Goal: Book appointment/travel/reservation

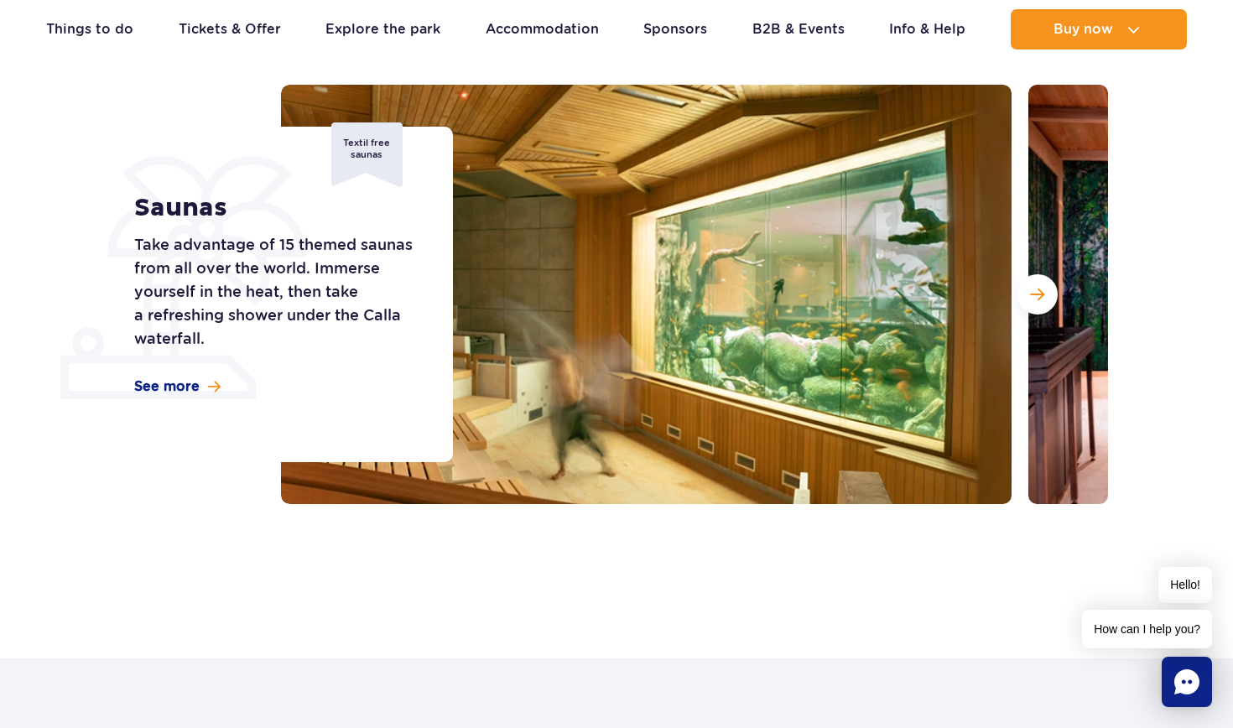
scroll to position [191, 0]
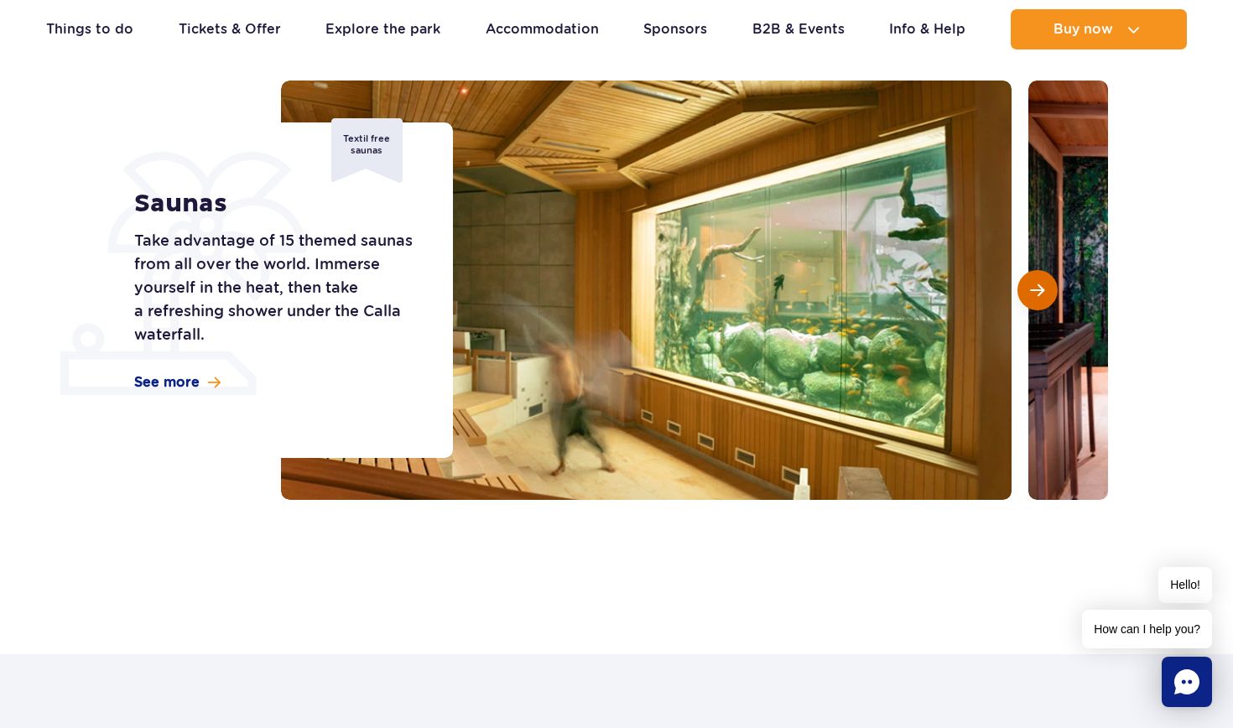
click at [1036, 294] on span "Next slide" at bounding box center [1037, 290] width 14 height 15
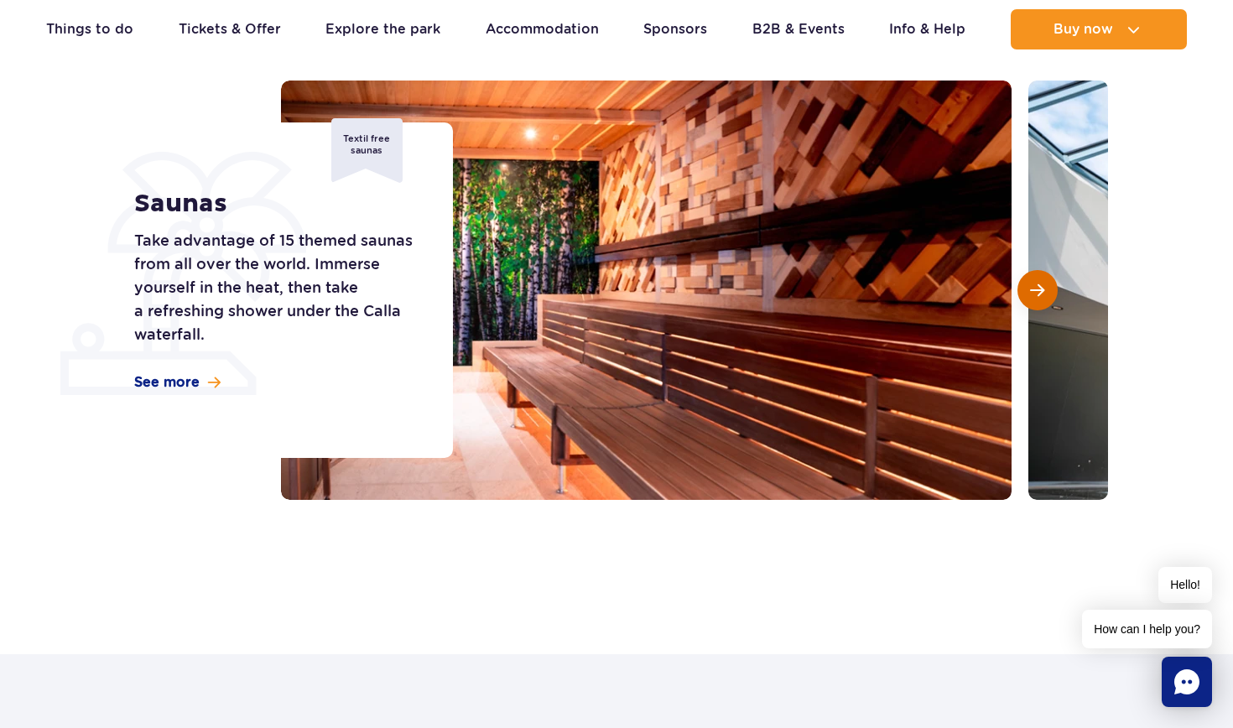
click at [1036, 294] on span "Next slide" at bounding box center [1037, 290] width 14 height 15
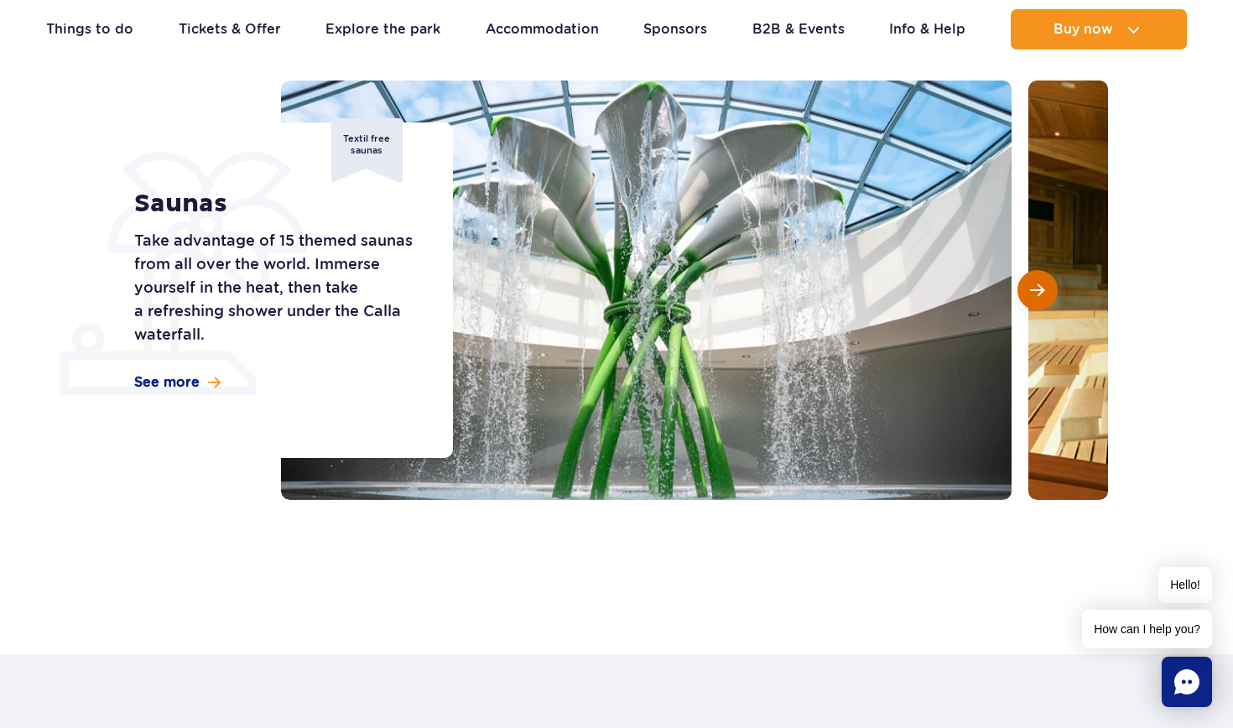
click at [1036, 294] on span "Next slide" at bounding box center [1037, 290] width 14 height 15
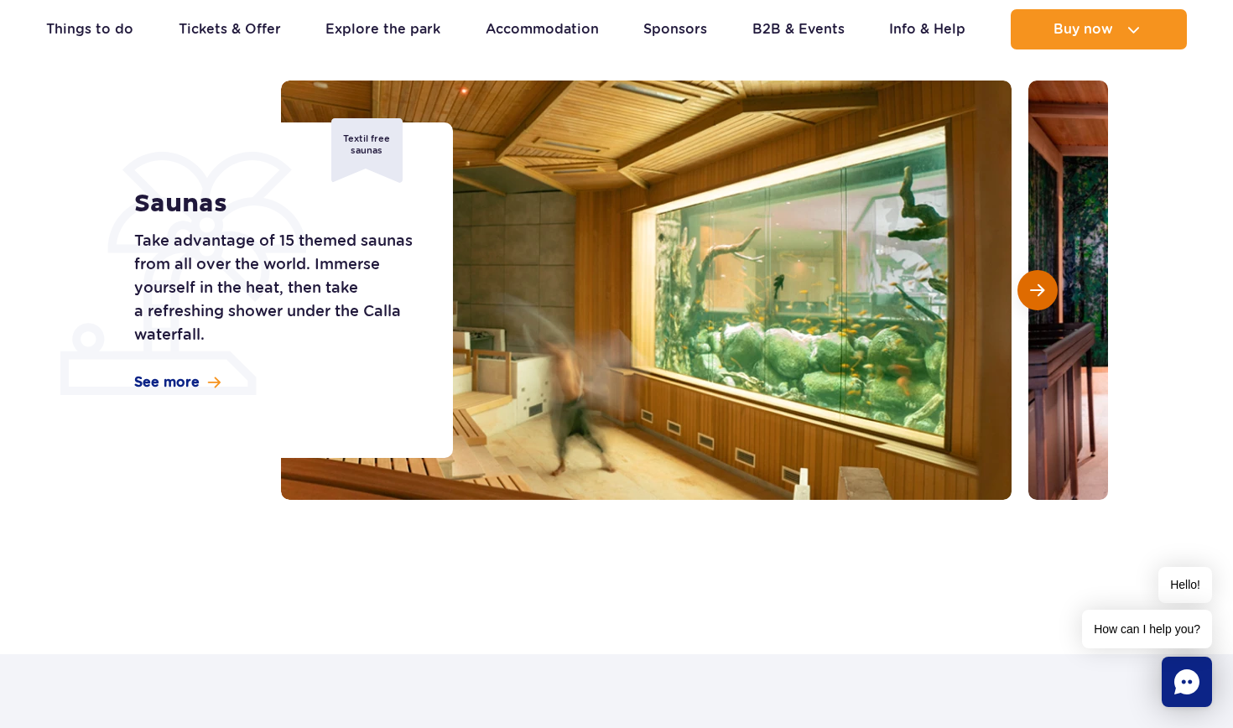
click at [1036, 294] on span "Next slide" at bounding box center [1037, 290] width 14 height 15
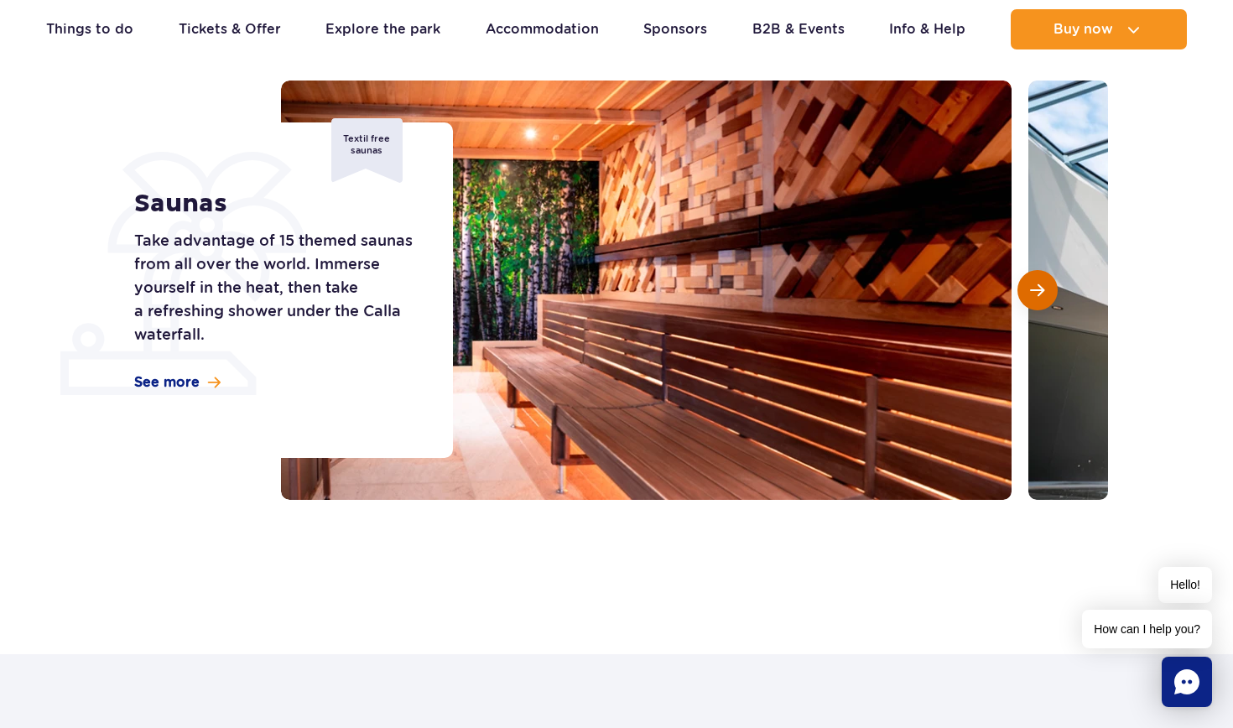
click at [1036, 294] on span "Next slide" at bounding box center [1037, 290] width 14 height 15
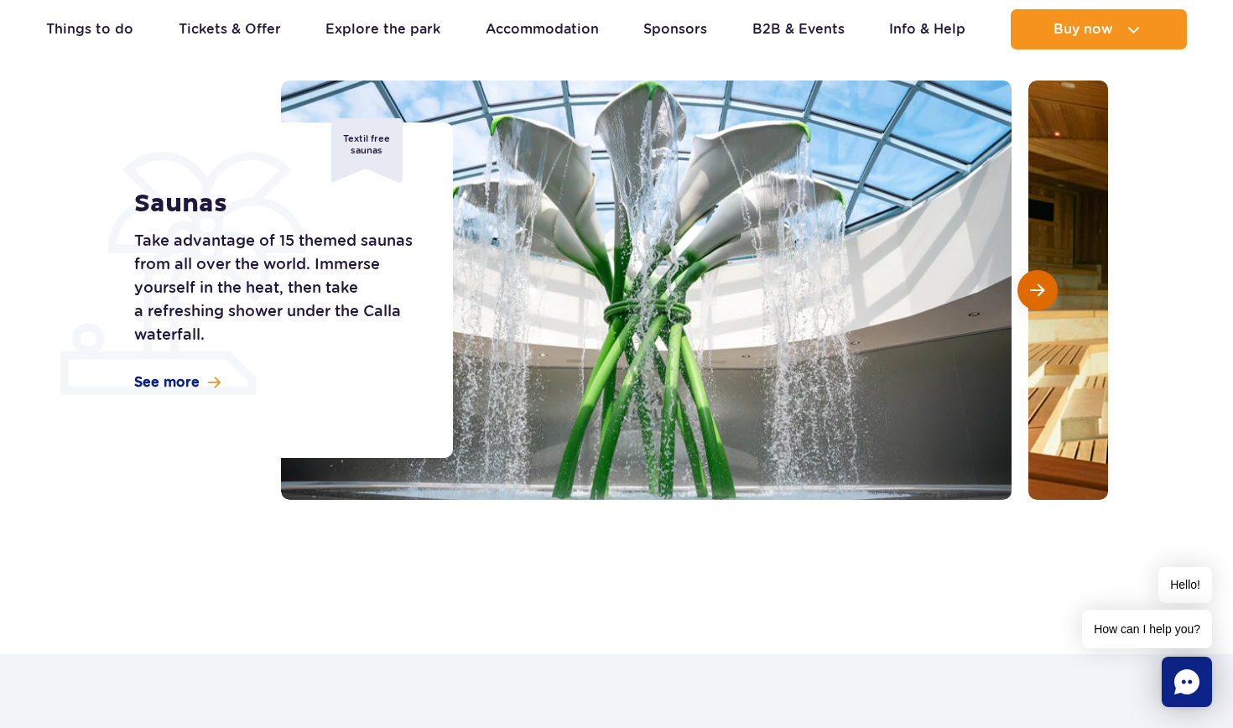
click at [1036, 294] on span "Next slide" at bounding box center [1037, 290] width 14 height 15
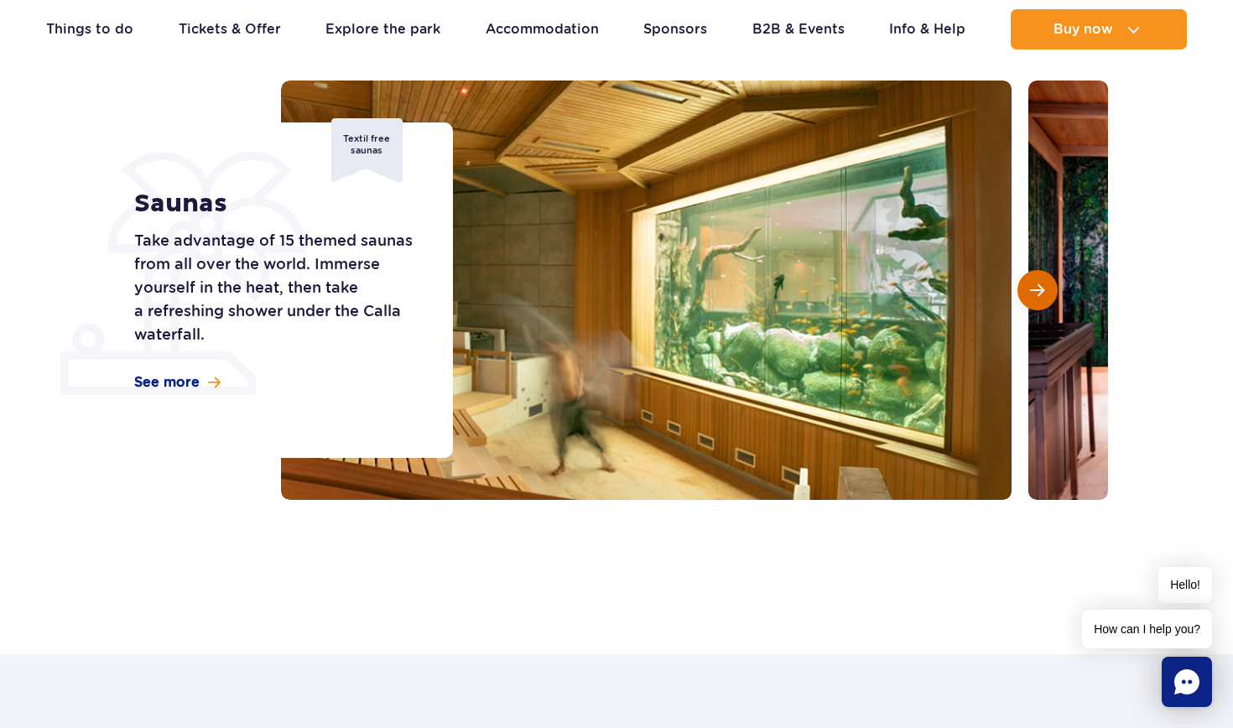
click at [1036, 294] on span "Next slide" at bounding box center [1037, 290] width 14 height 15
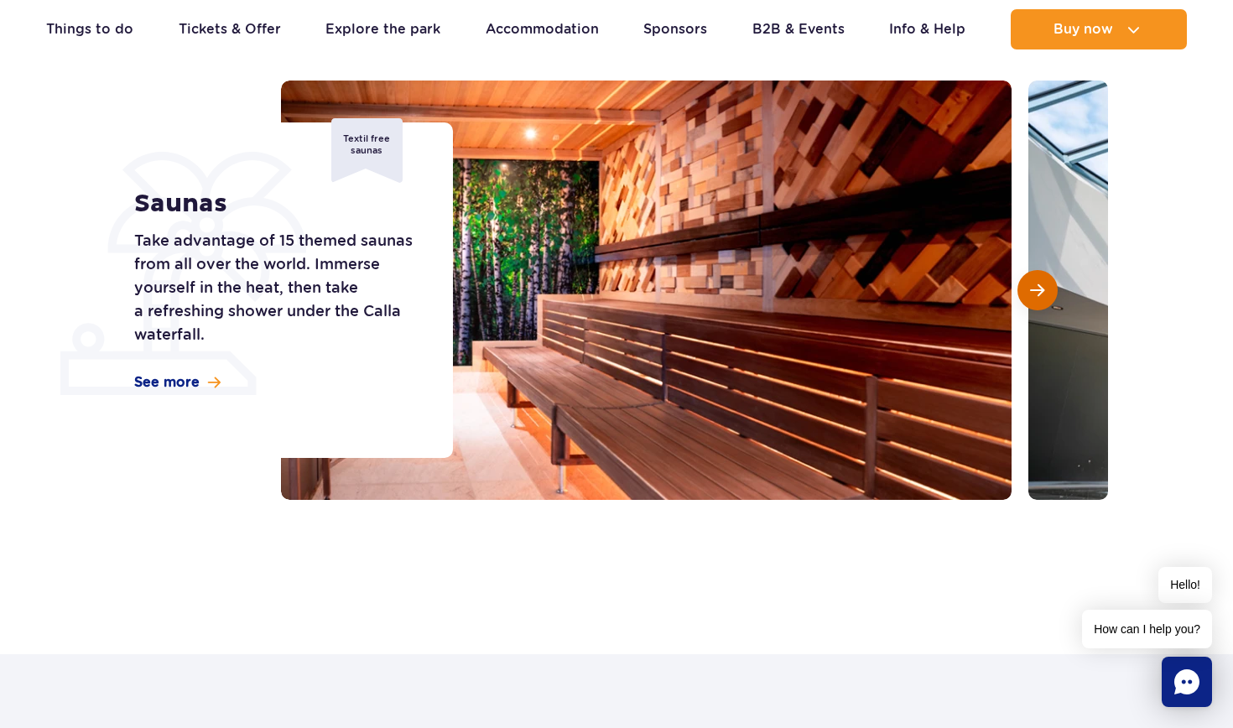
click at [1036, 294] on span "Next slide" at bounding box center [1037, 290] width 14 height 15
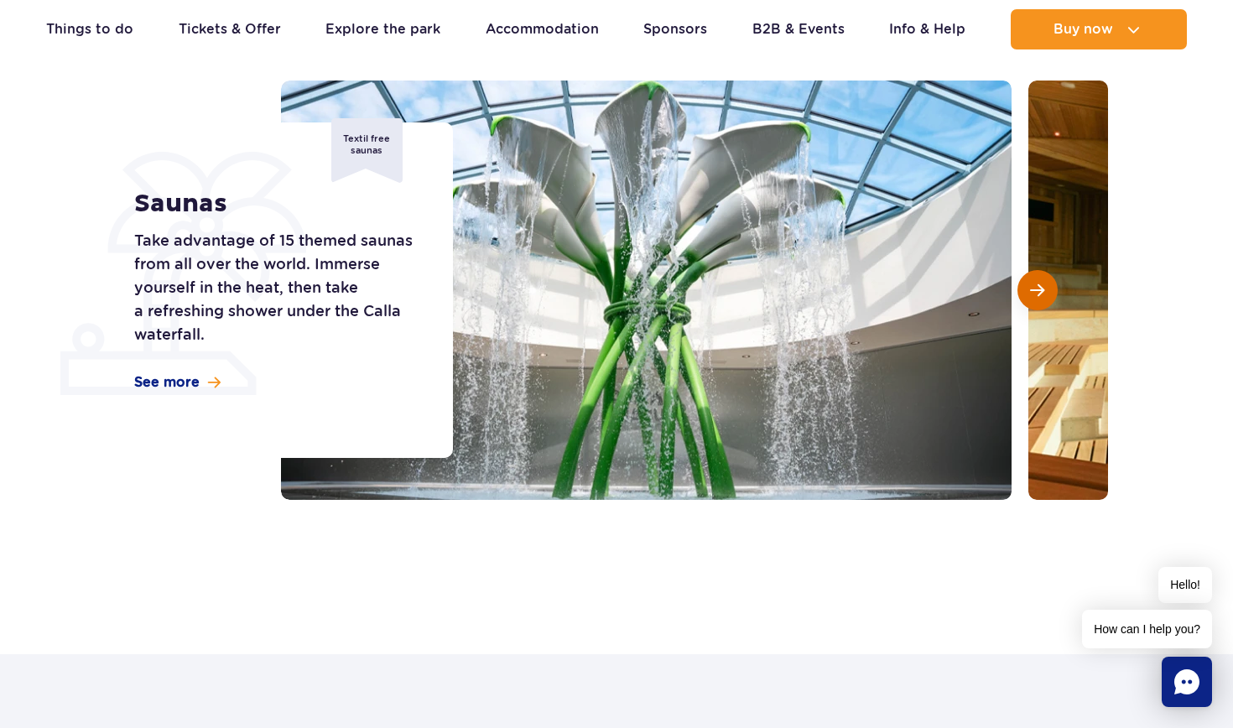
click at [1036, 294] on span "Next slide" at bounding box center [1037, 290] width 14 height 15
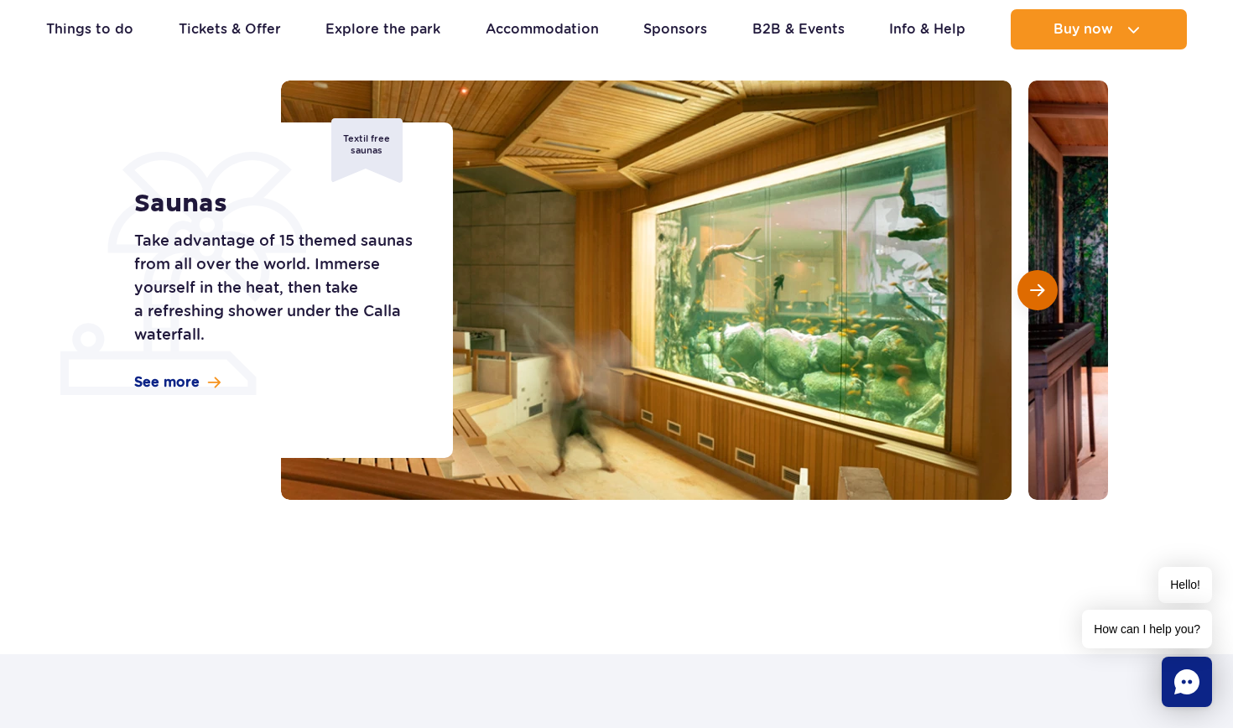
click at [1036, 294] on span "Next slide" at bounding box center [1037, 290] width 14 height 15
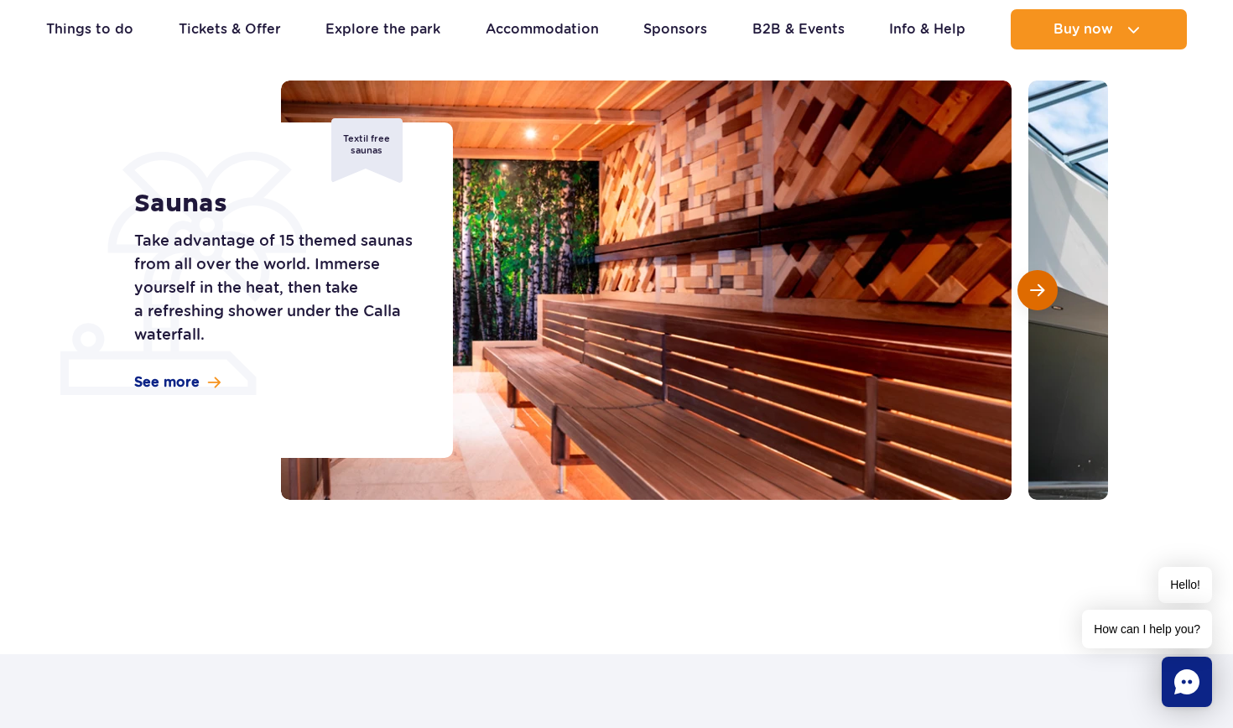
click at [1036, 294] on span "Next slide" at bounding box center [1037, 290] width 14 height 15
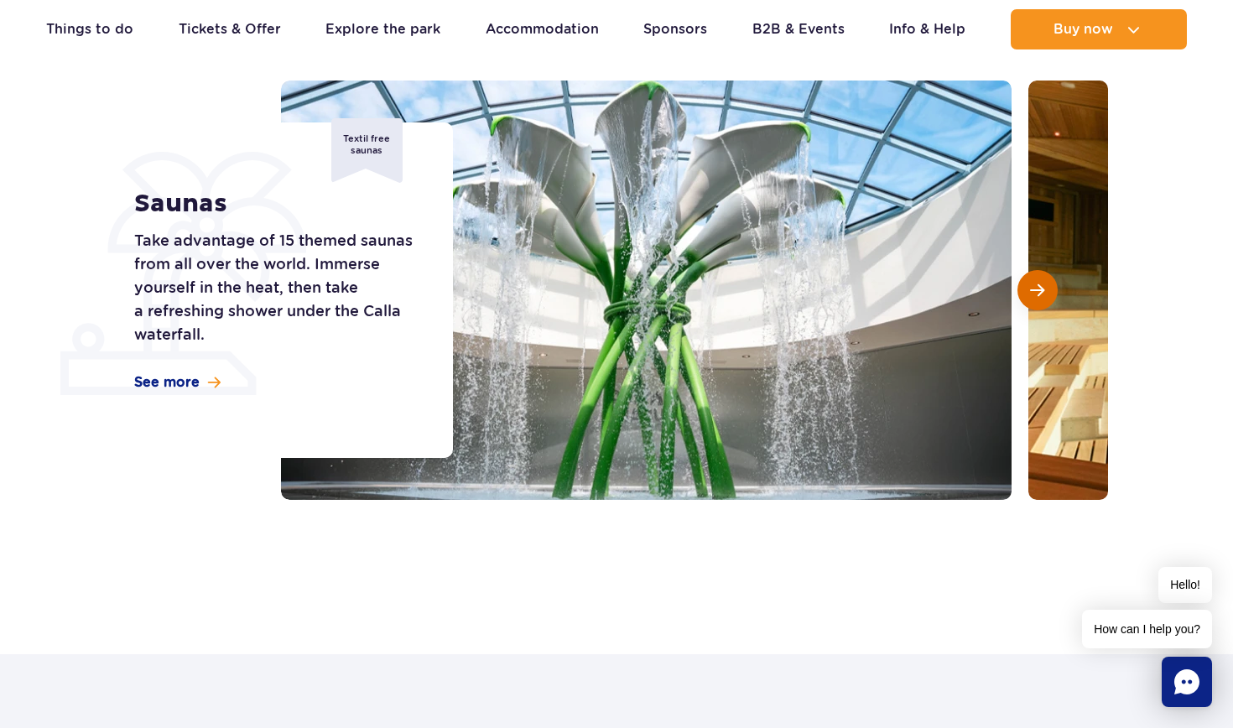
click at [1036, 294] on span "Next slide" at bounding box center [1037, 290] width 14 height 15
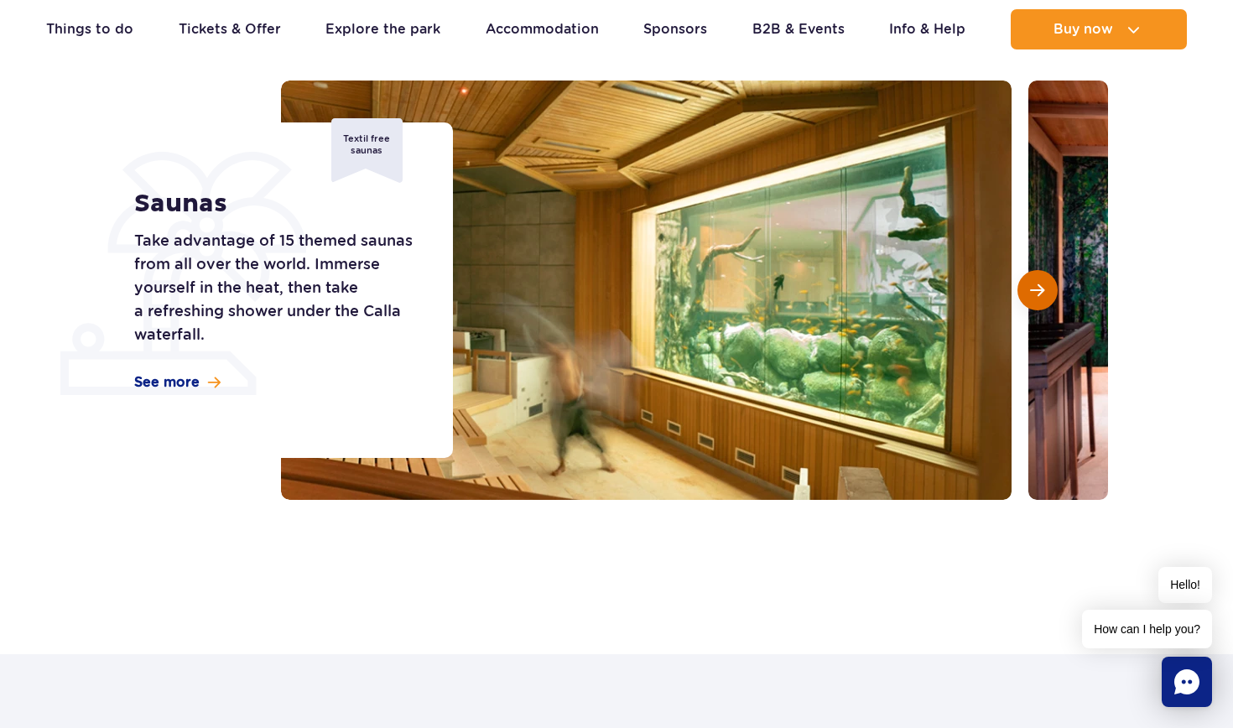
click at [1036, 294] on span "Next slide" at bounding box center [1037, 290] width 14 height 15
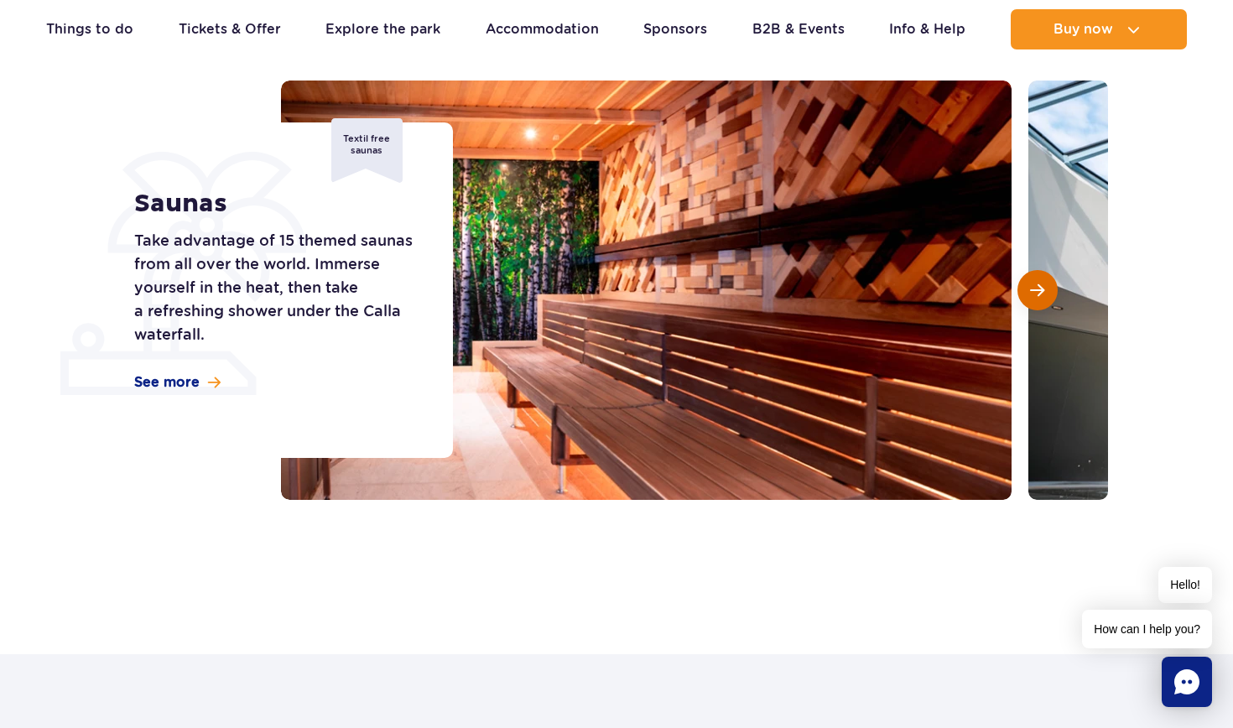
click at [1036, 294] on span "Next slide" at bounding box center [1037, 290] width 14 height 15
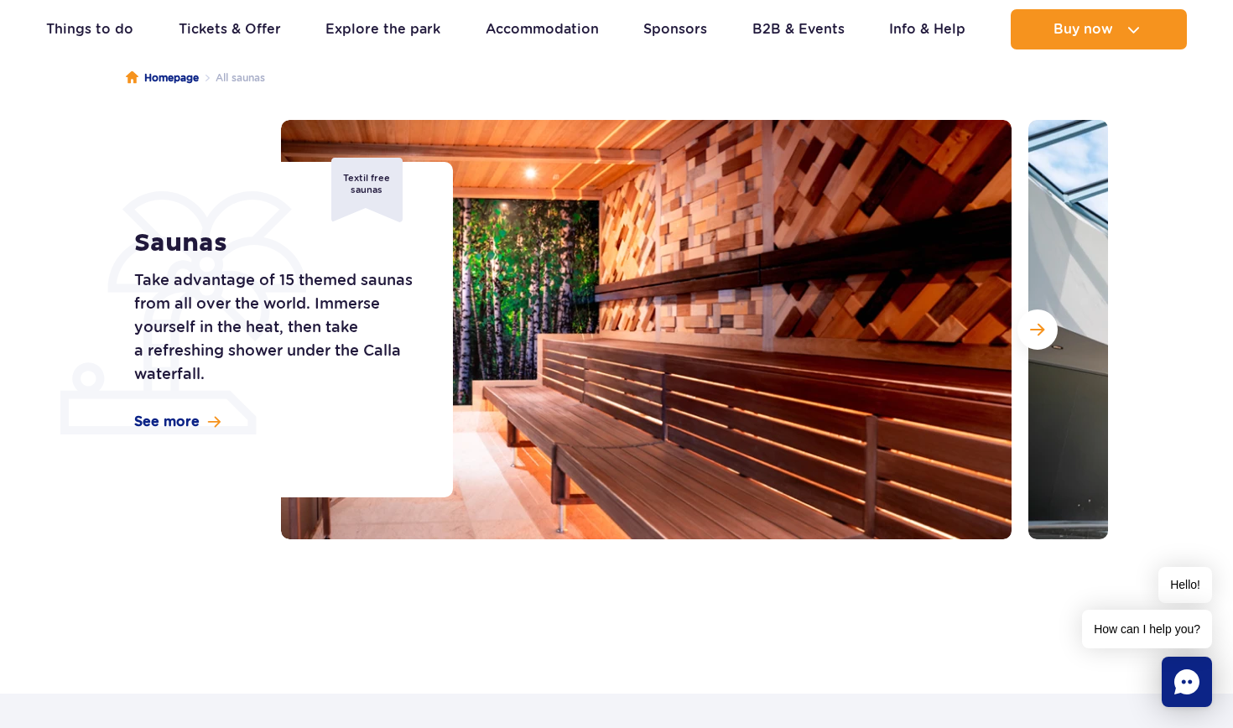
scroll to position [143, 0]
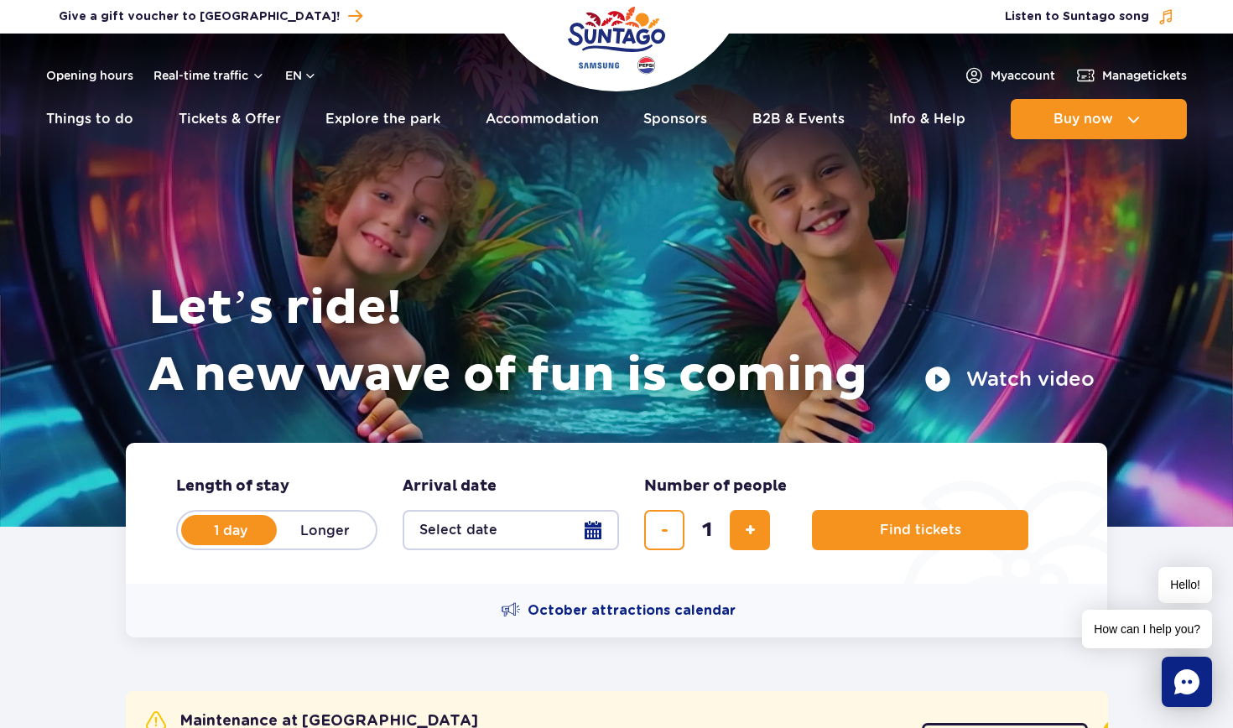
click at [553, 547] on button "Select date" at bounding box center [511, 530] width 216 height 40
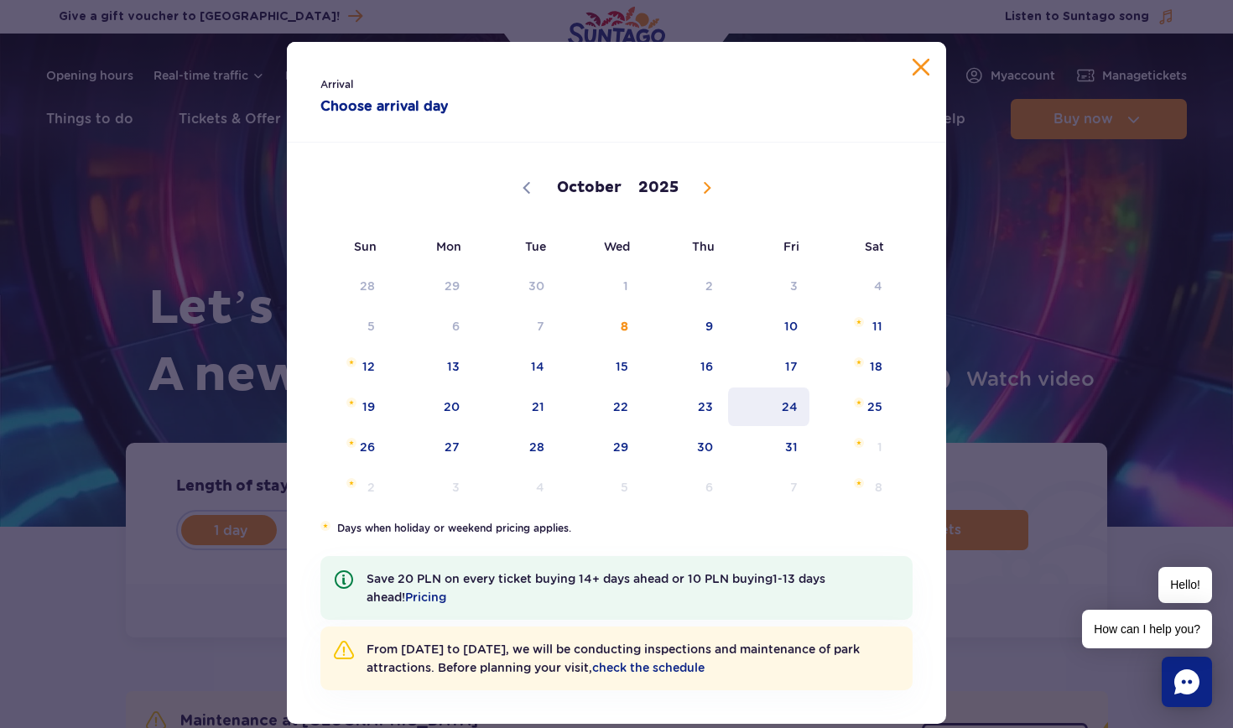
click at [783, 405] on span "24" at bounding box center [768, 407] width 85 height 39
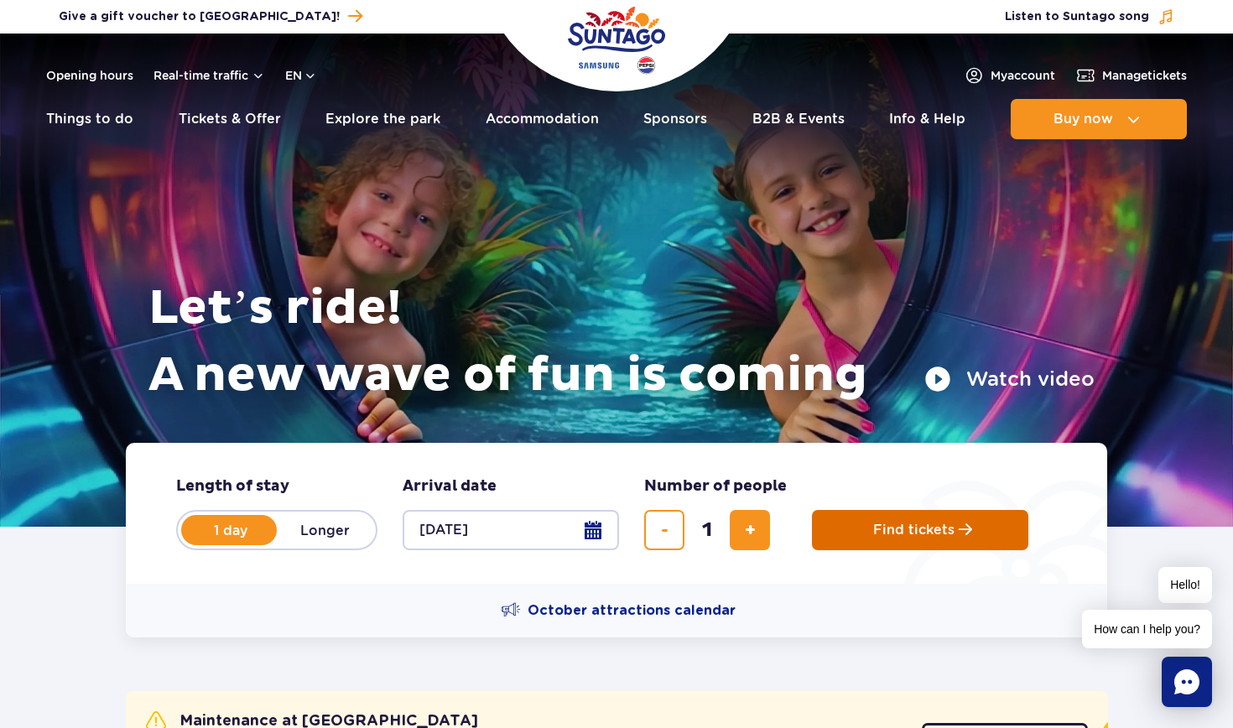
click at [888, 539] on button "Find tickets" at bounding box center [920, 530] width 216 height 40
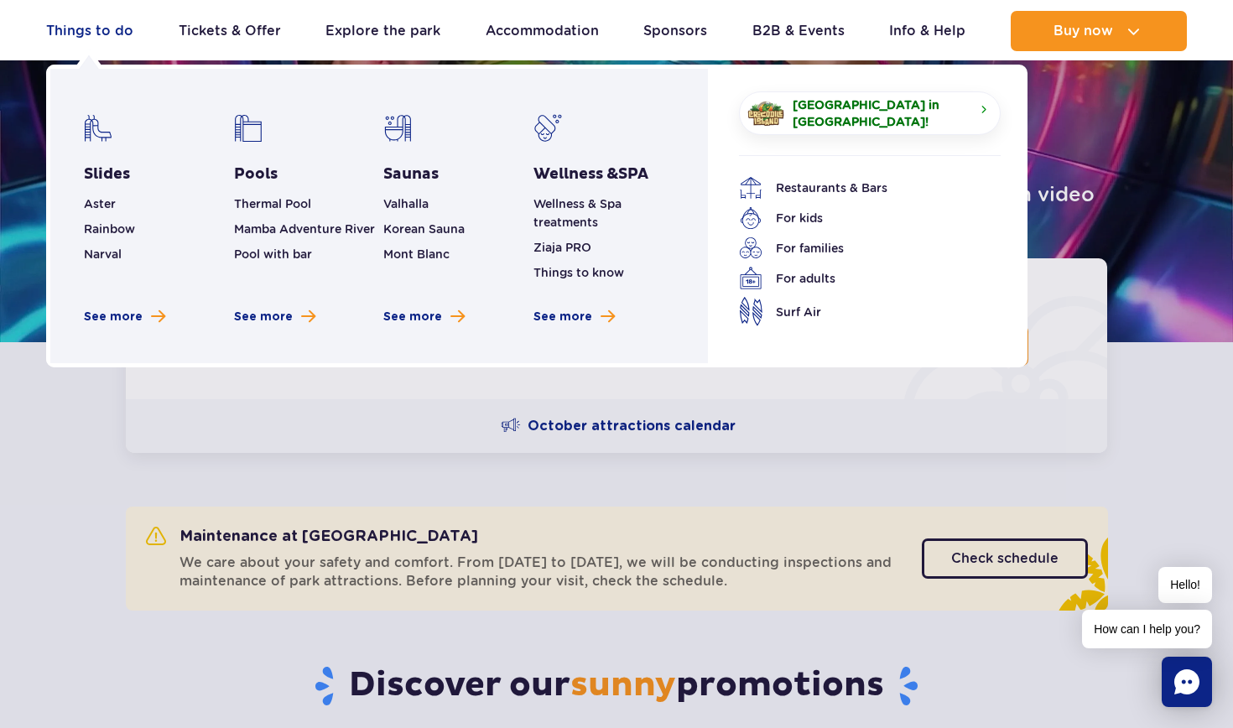
click at [115, 34] on link "Things to do" at bounding box center [89, 31] width 87 height 40
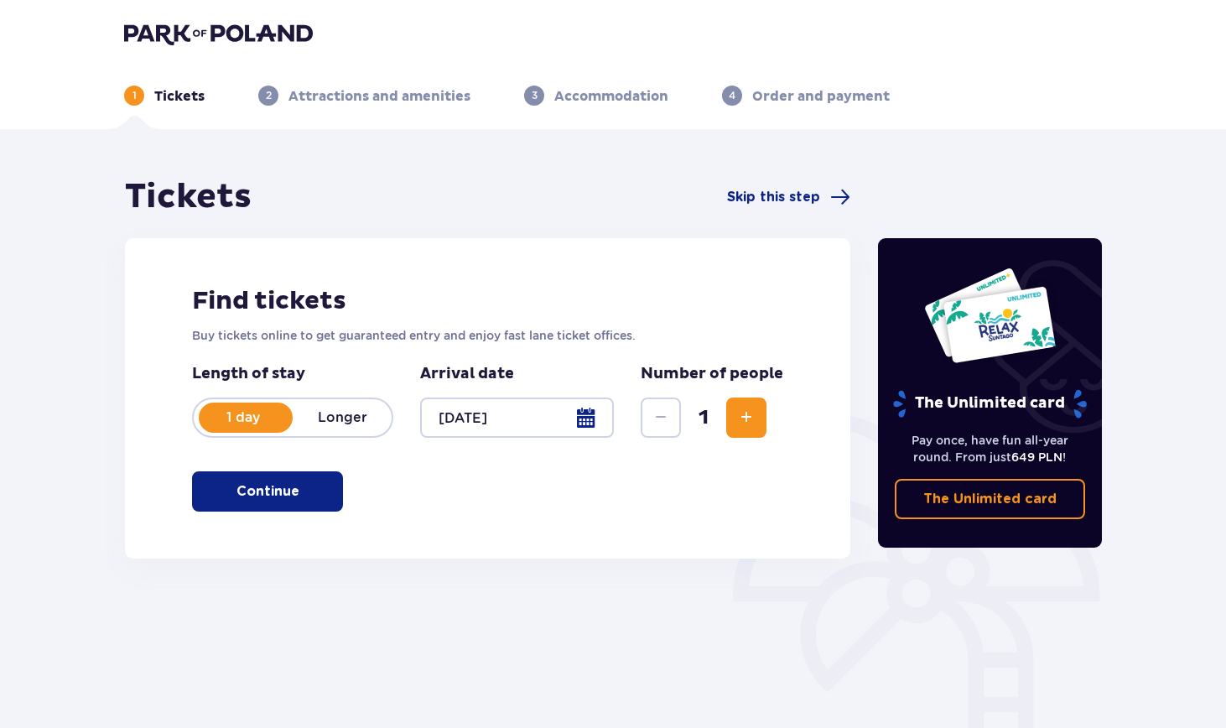
click at [325, 490] on button "Continue" at bounding box center [267, 491] width 151 height 40
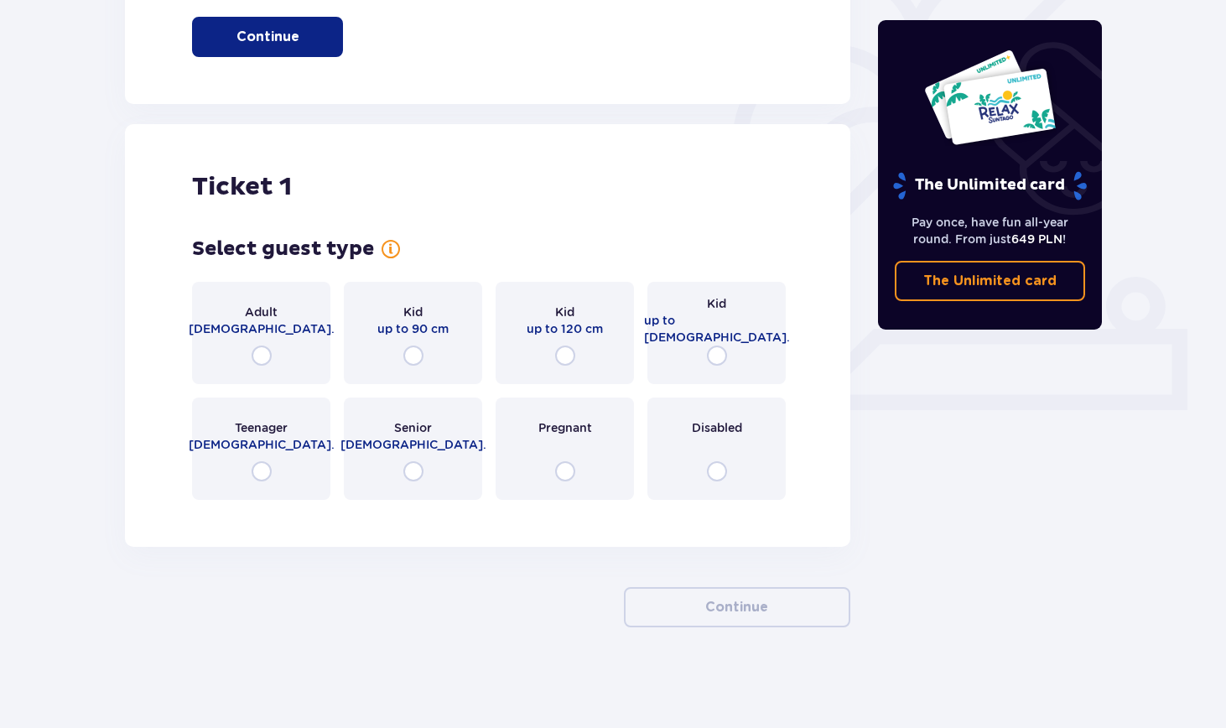
scroll to position [456, 0]
click at [257, 349] on input "radio" at bounding box center [262, 356] width 20 height 20
radio input "true"
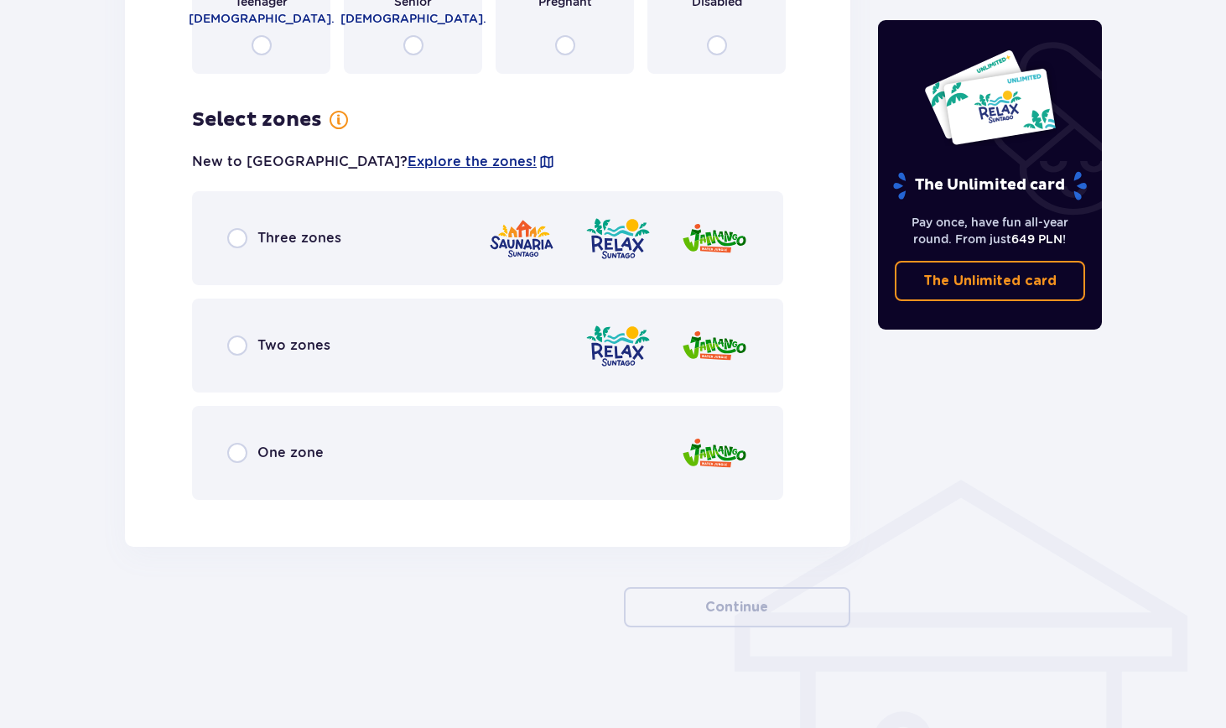
scroll to position [883, 0]
click at [228, 237] on input "radio" at bounding box center [237, 238] width 20 height 20
radio input "true"
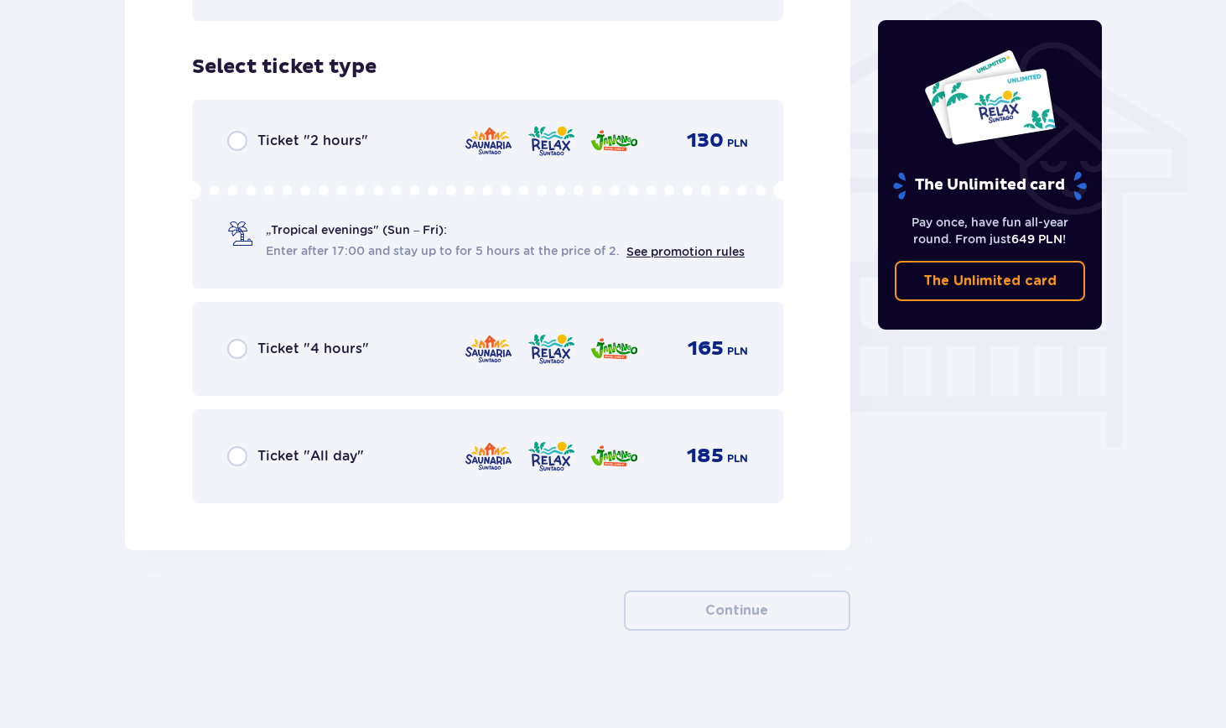
scroll to position [1365, 0]
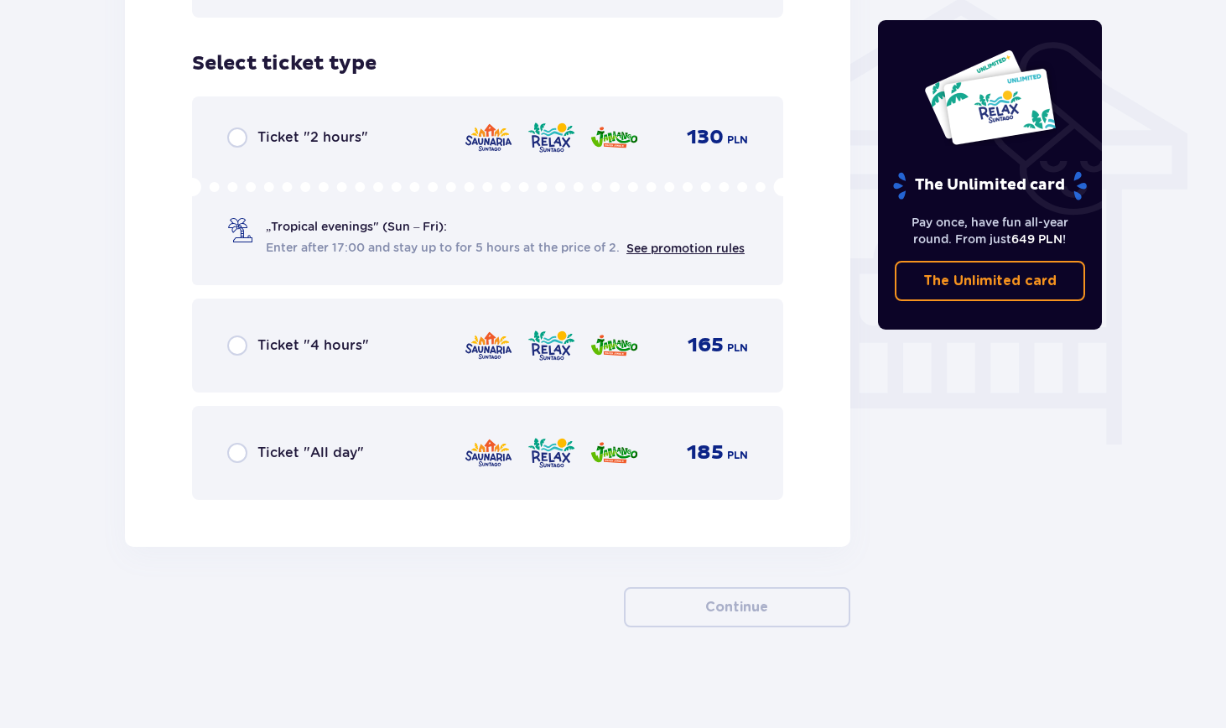
click at [267, 449] on span "Ticket "All day"" at bounding box center [311, 453] width 107 height 18
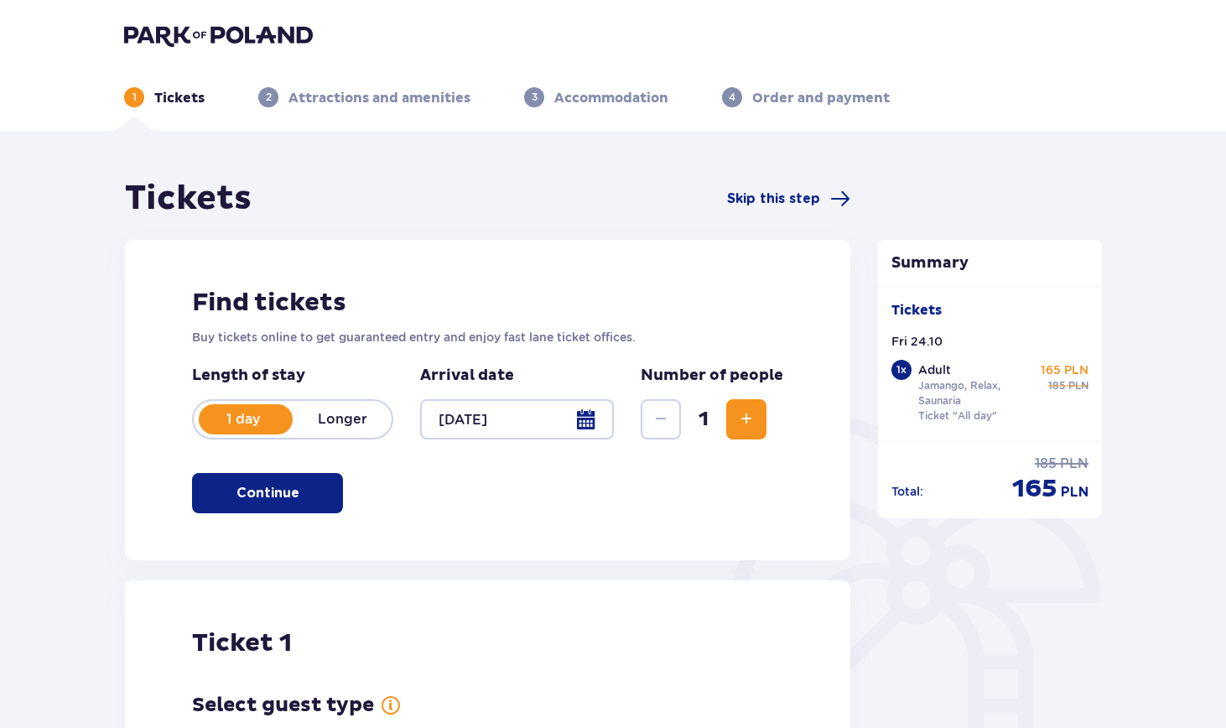
scroll to position [0, 0]
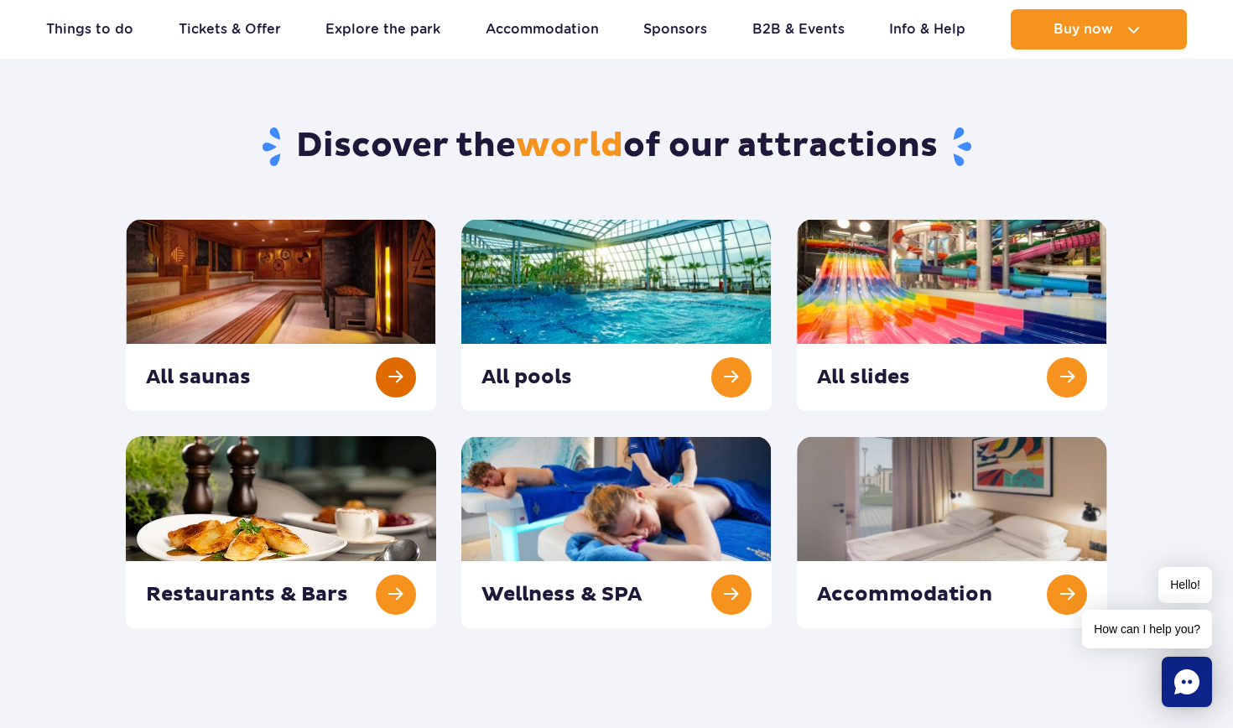
scroll to position [105, 0]
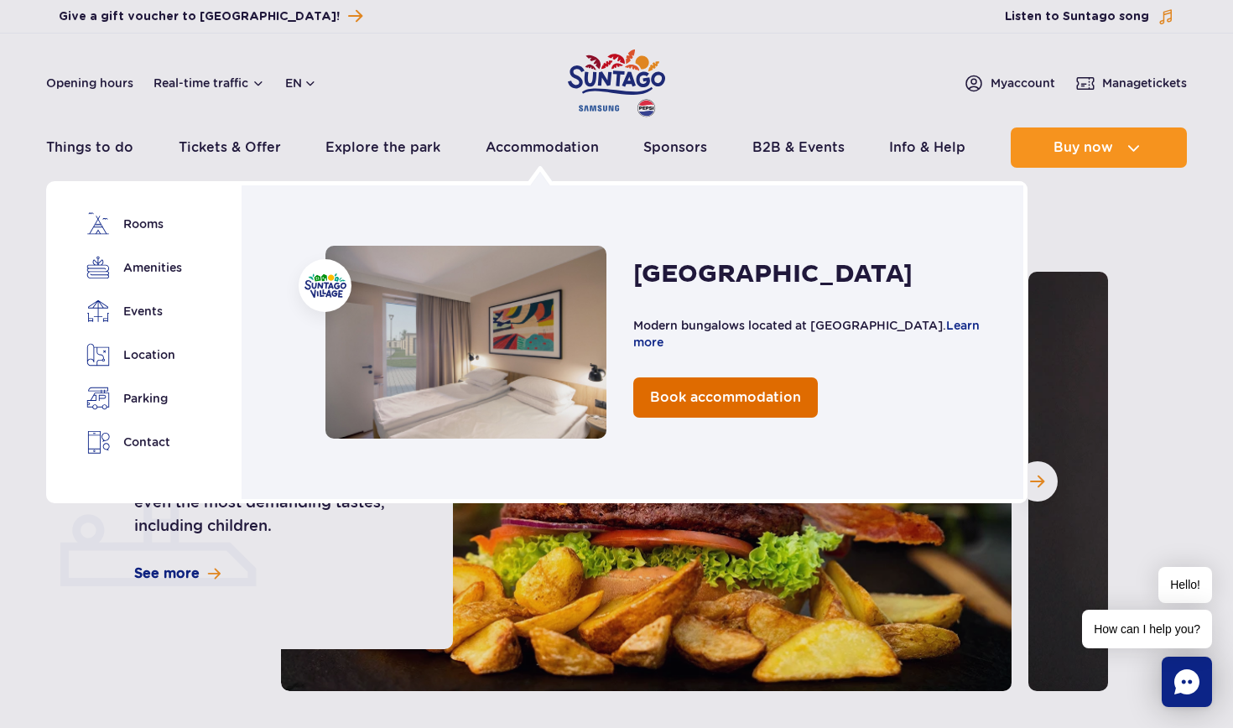
click at [753, 388] on link "Book accommodation" at bounding box center [725, 397] width 185 height 40
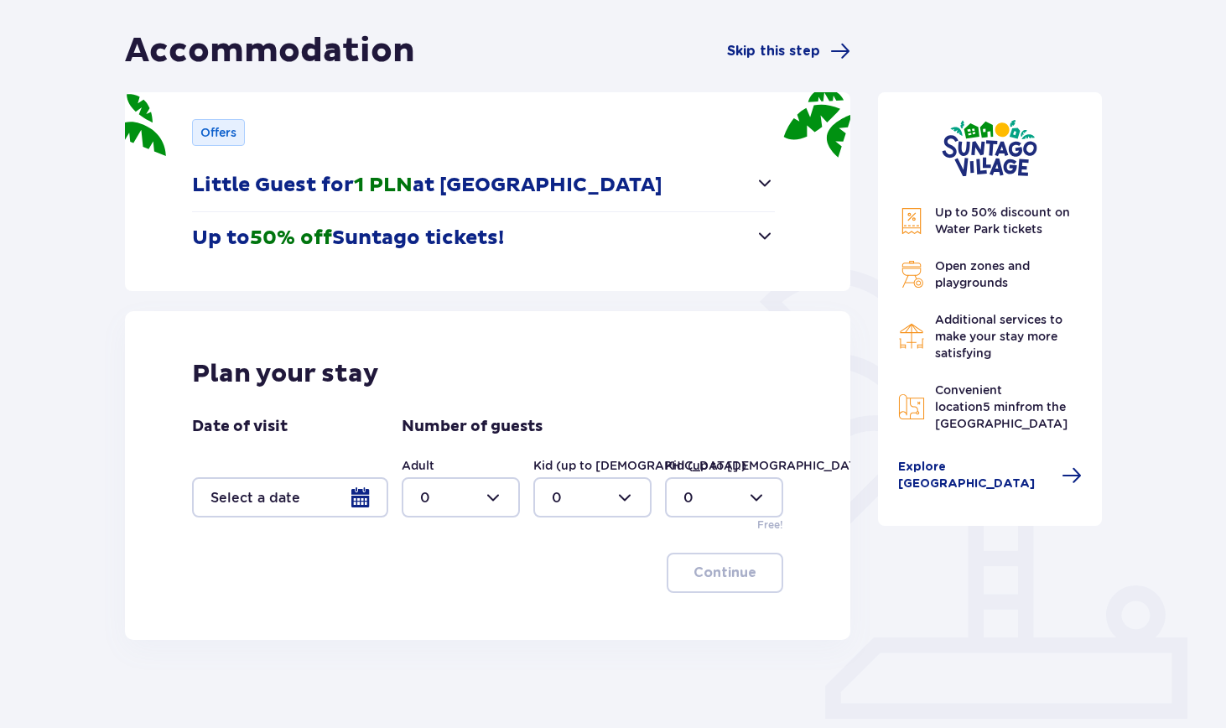
scroll to position [166, 0]
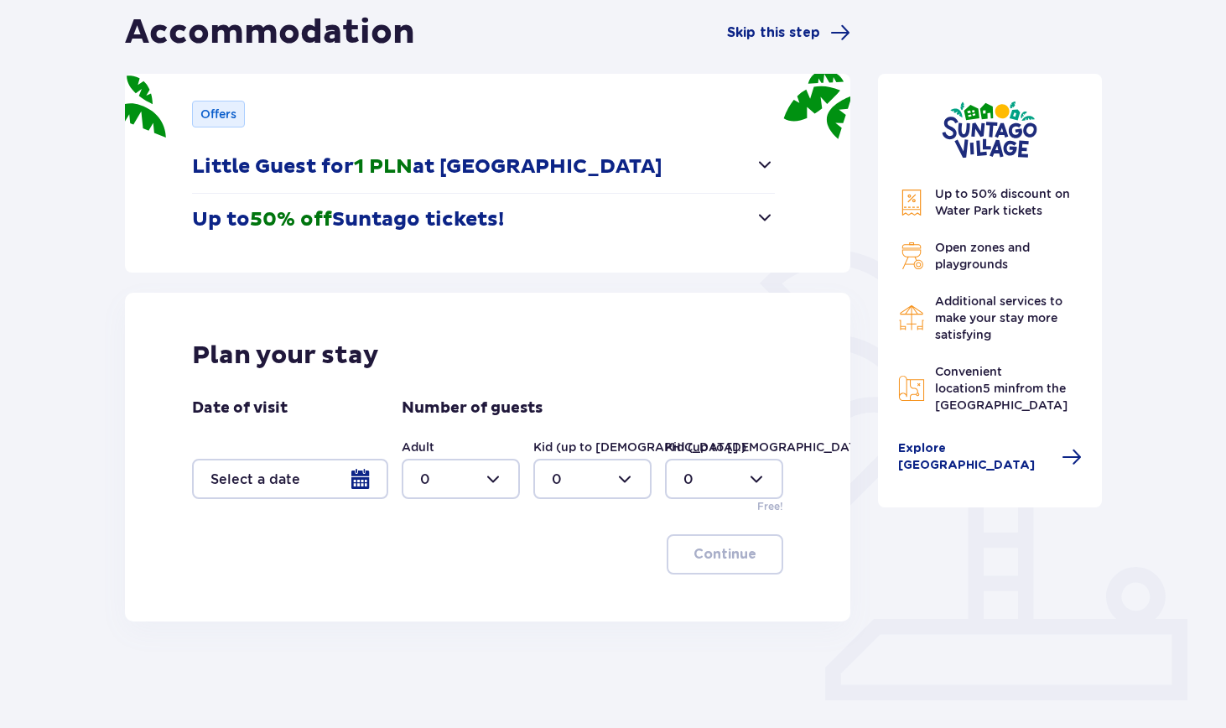
click at [354, 486] on div at bounding box center [290, 479] width 196 height 40
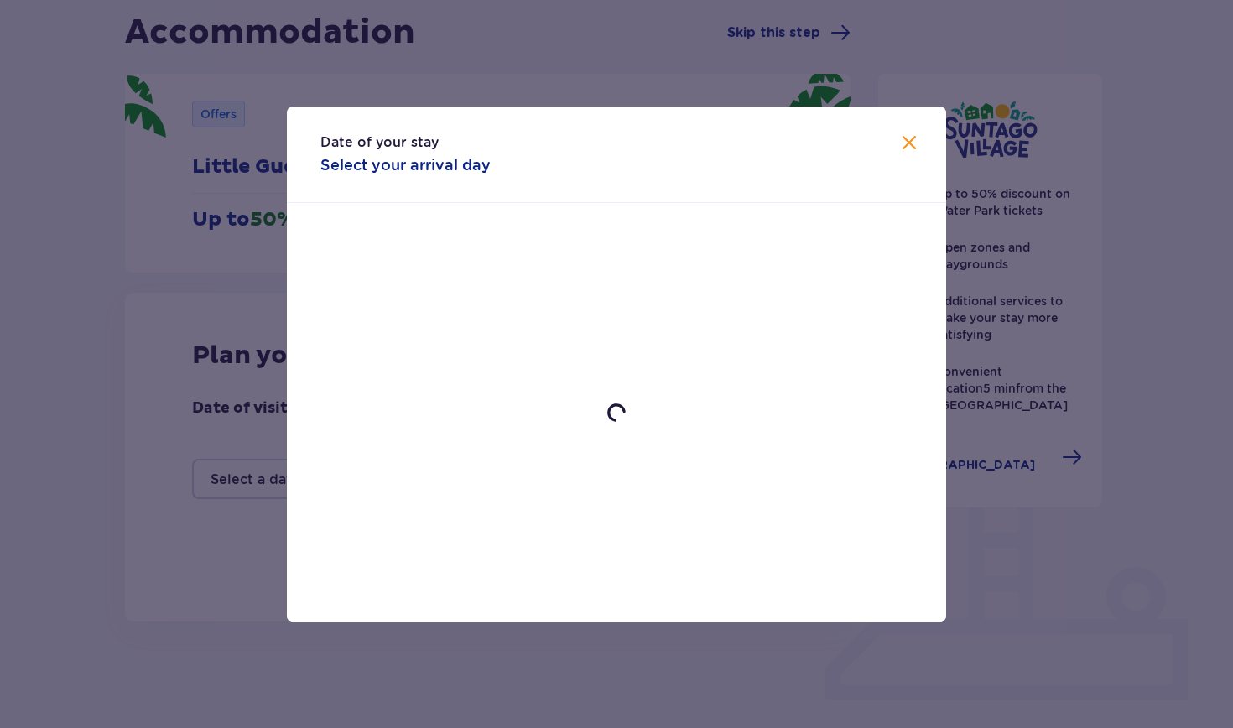
click at [908, 141] on span "Close" at bounding box center [909, 143] width 20 height 20
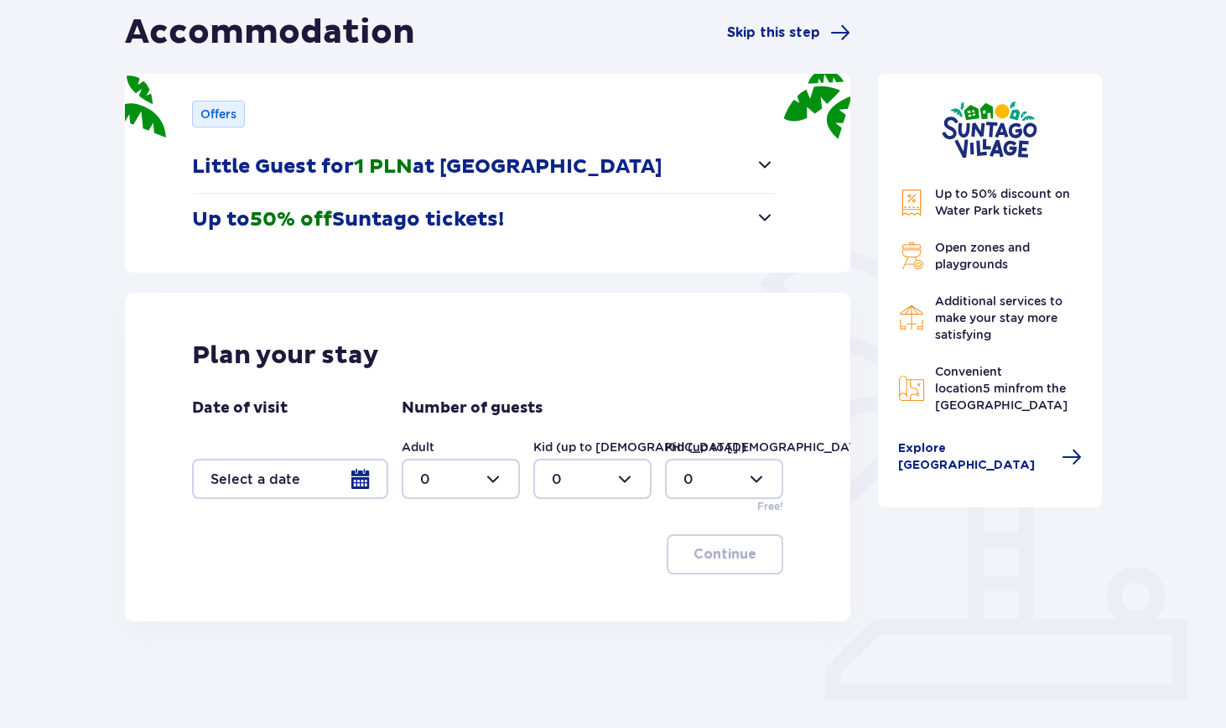
click at [363, 476] on div at bounding box center [290, 479] width 196 height 40
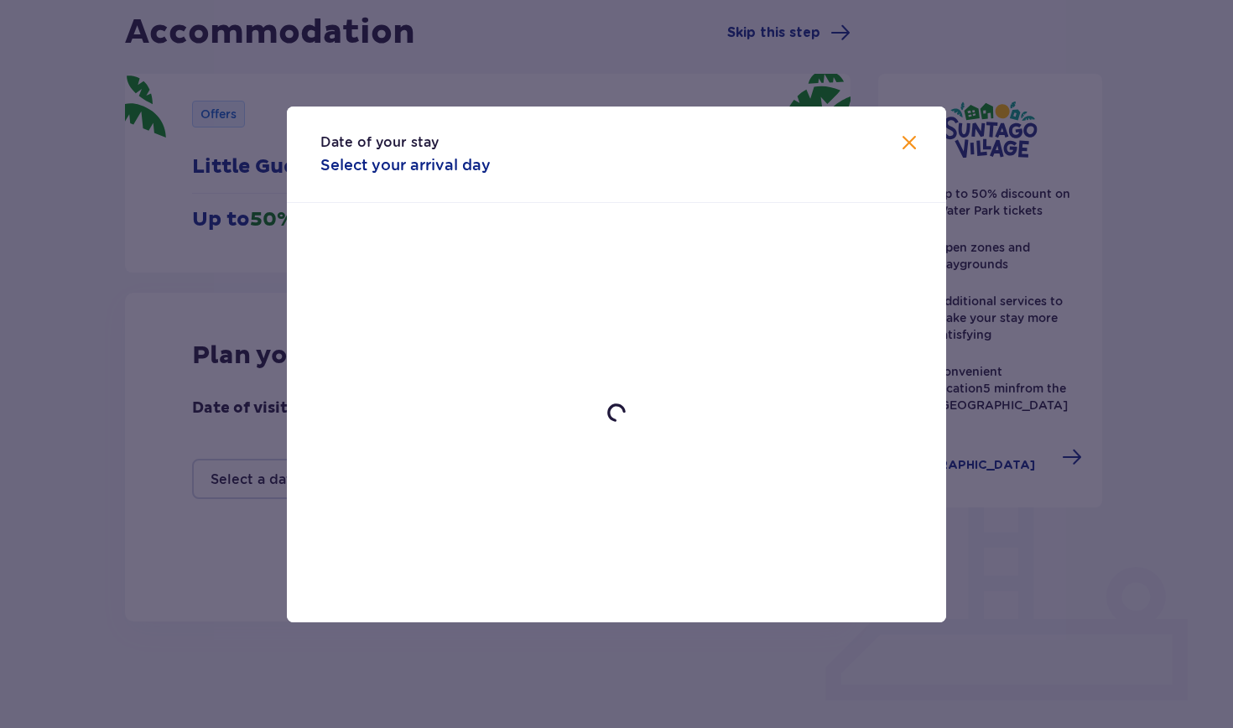
click at [910, 143] on span "Close" at bounding box center [909, 143] width 20 height 20
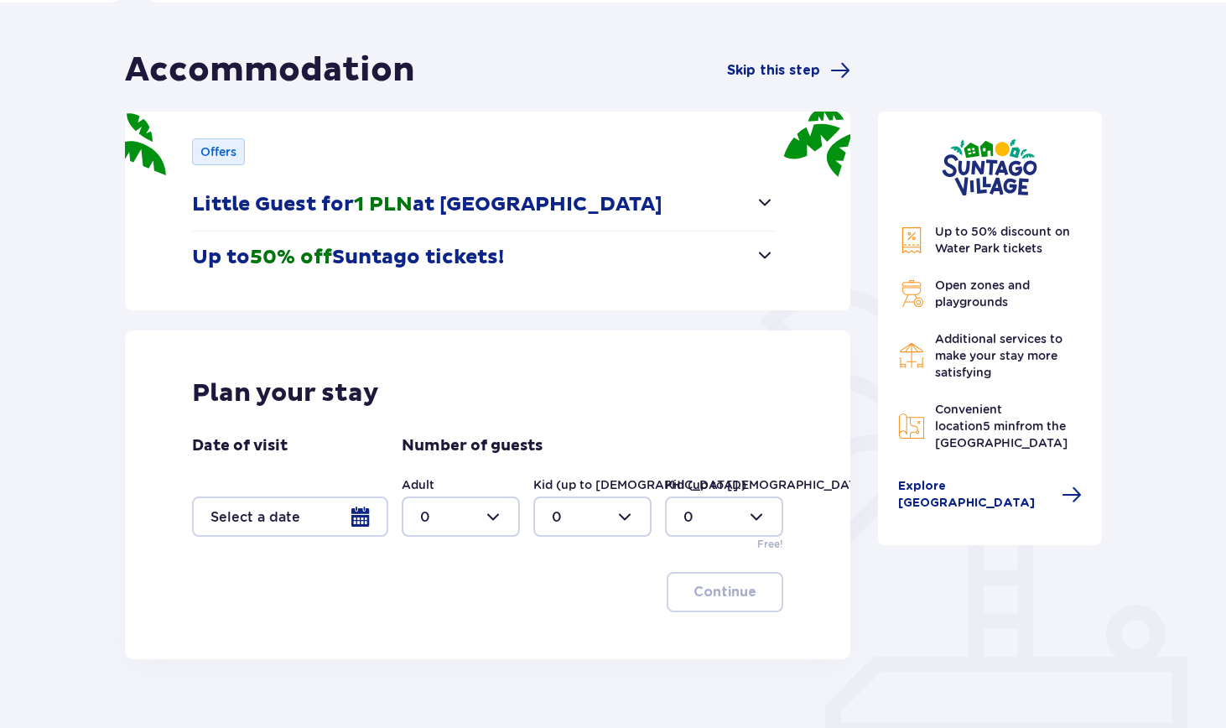
scroll to position [129, 0]
click at [361, 519] on div at bounding box center [290, 516] width 196 height 40
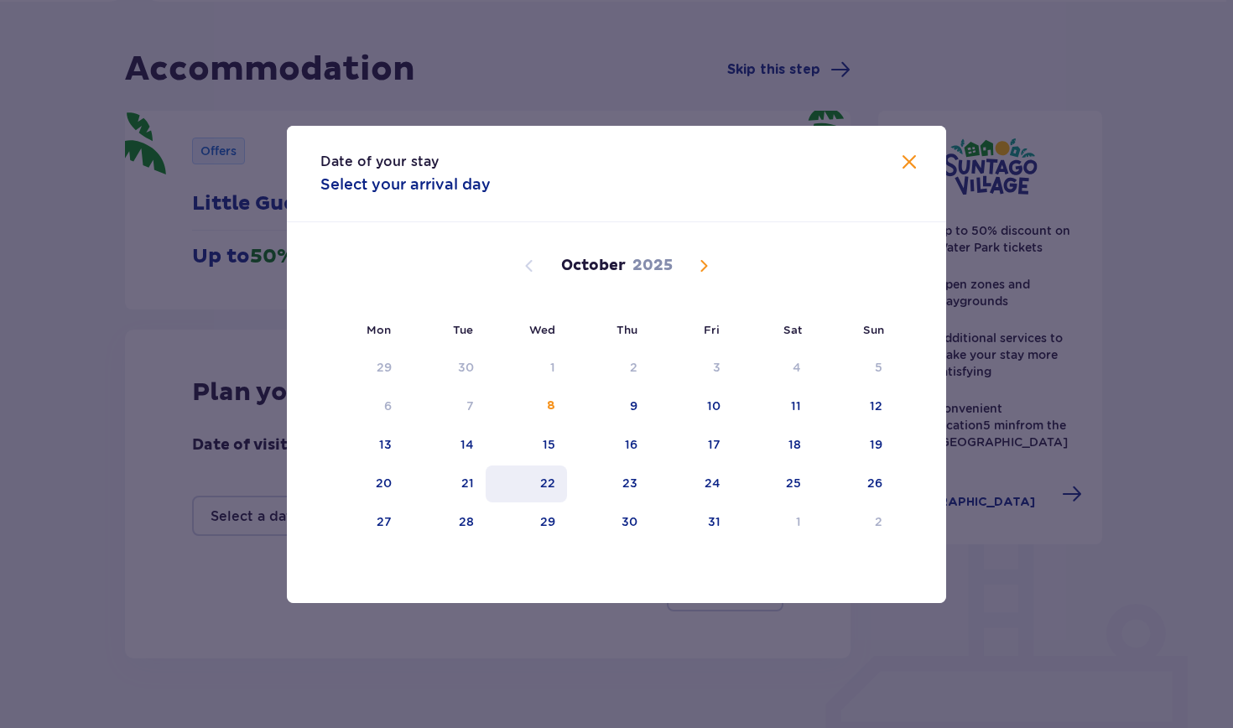
click at [556, 483] on div "22" at bounding box center [526, 484] width 81 height 37
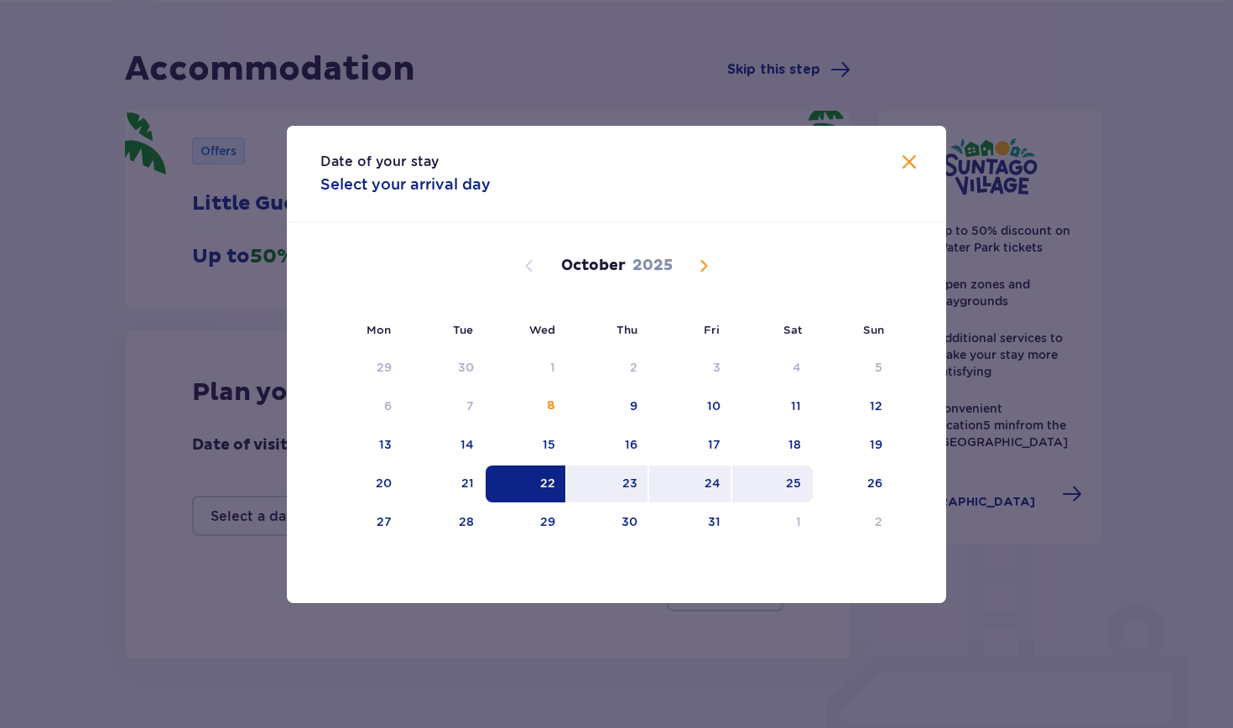
click at [788, 483] on div "25" at bounding box center [793, 483] width 15 height 17
type input "[DATE] - [DATE]"
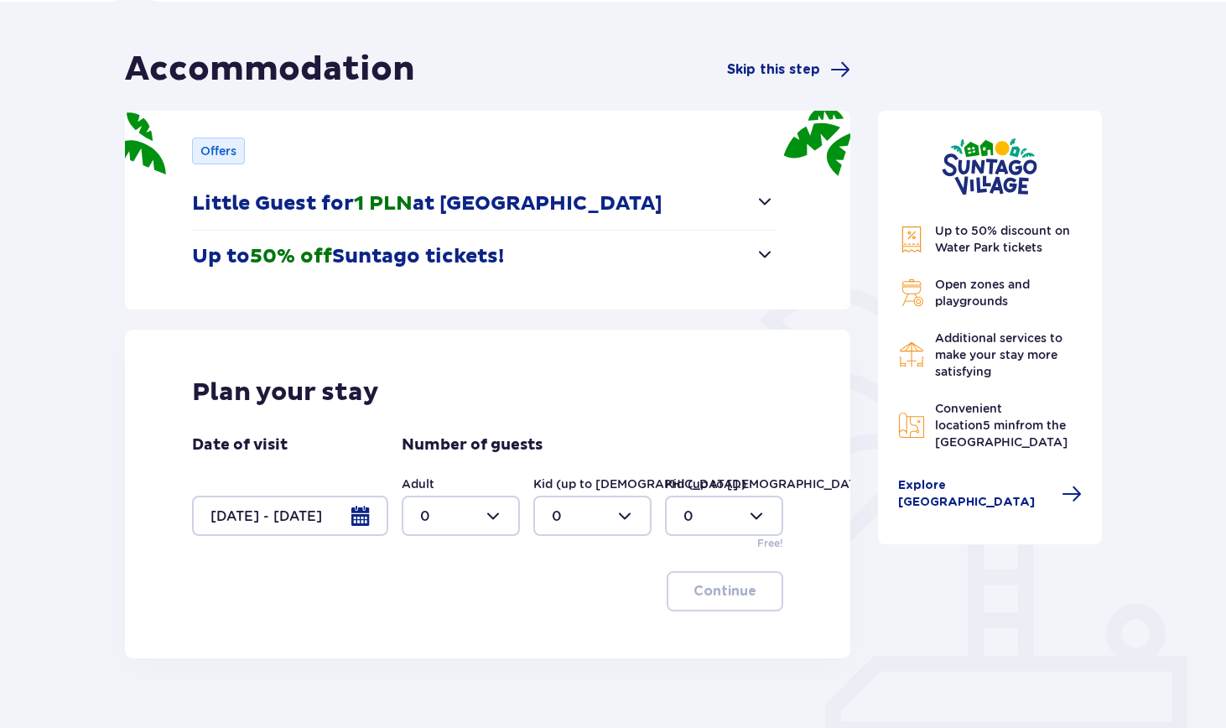
click at [476, 518] on div at bounding box center [461, 516] width 118 height 40
click at [458, 604] on div "1" at bounding box center [460, 602] width 81 height 18
type input "1"
click at [712, 596] on p "Continue" at bounding box center [725, 591] width 63 height 18
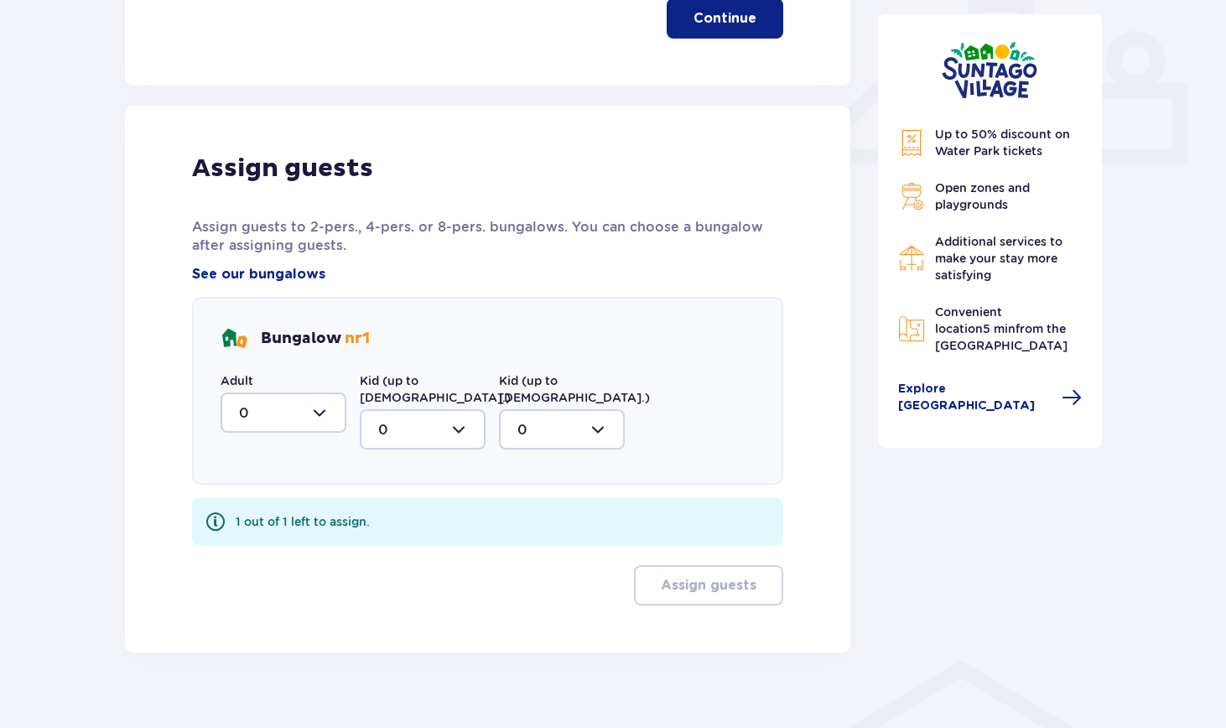
scroll to position [704, 0]
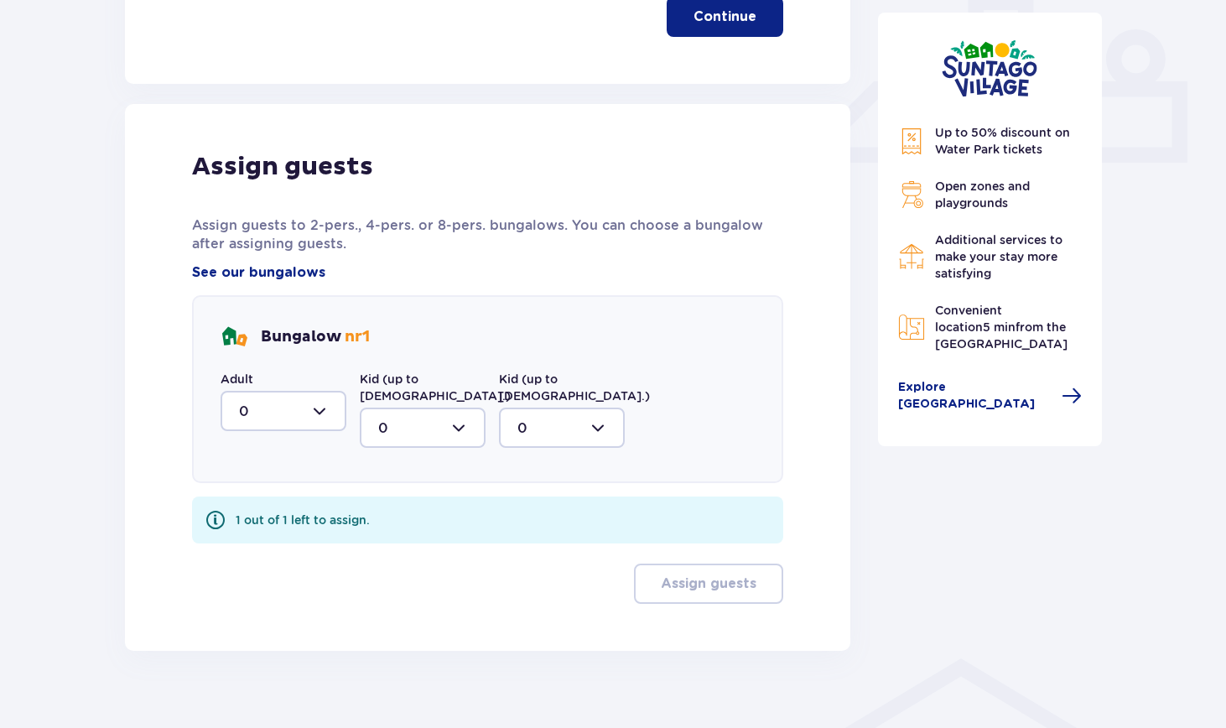
click at [325, 409] on div at bounding box center [284, 411] width 126 height 40
click at [281, 491] on div "1" at bounding box center [283, 497] width 89 height 18
type input "1"
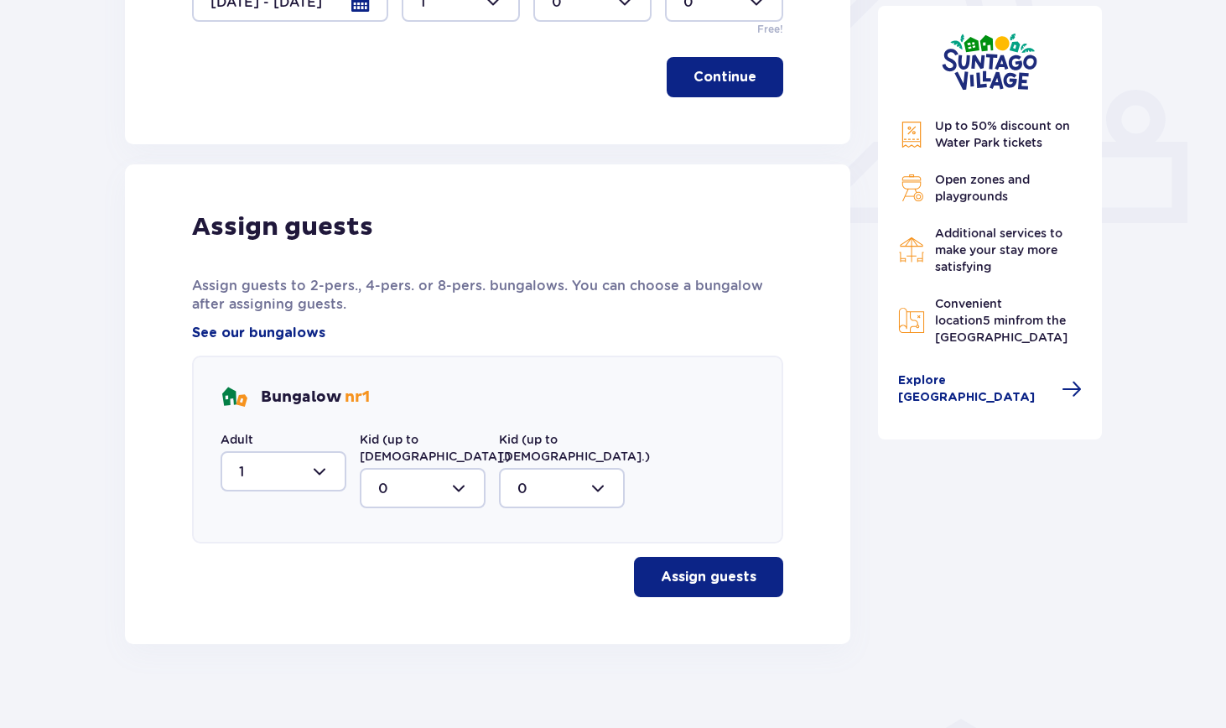
click at [707, 568] on p "Assign guests" at bounding box center [709, 577] width 96 height 18
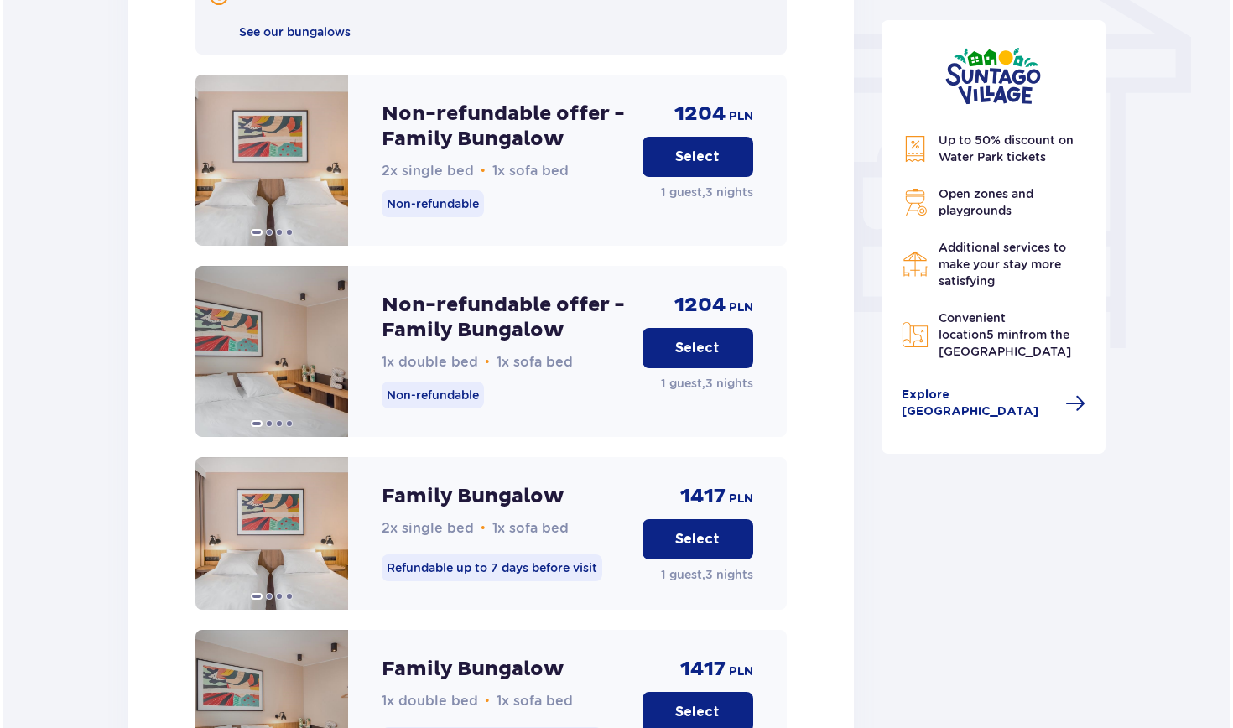
scroll to position [1438, 0]
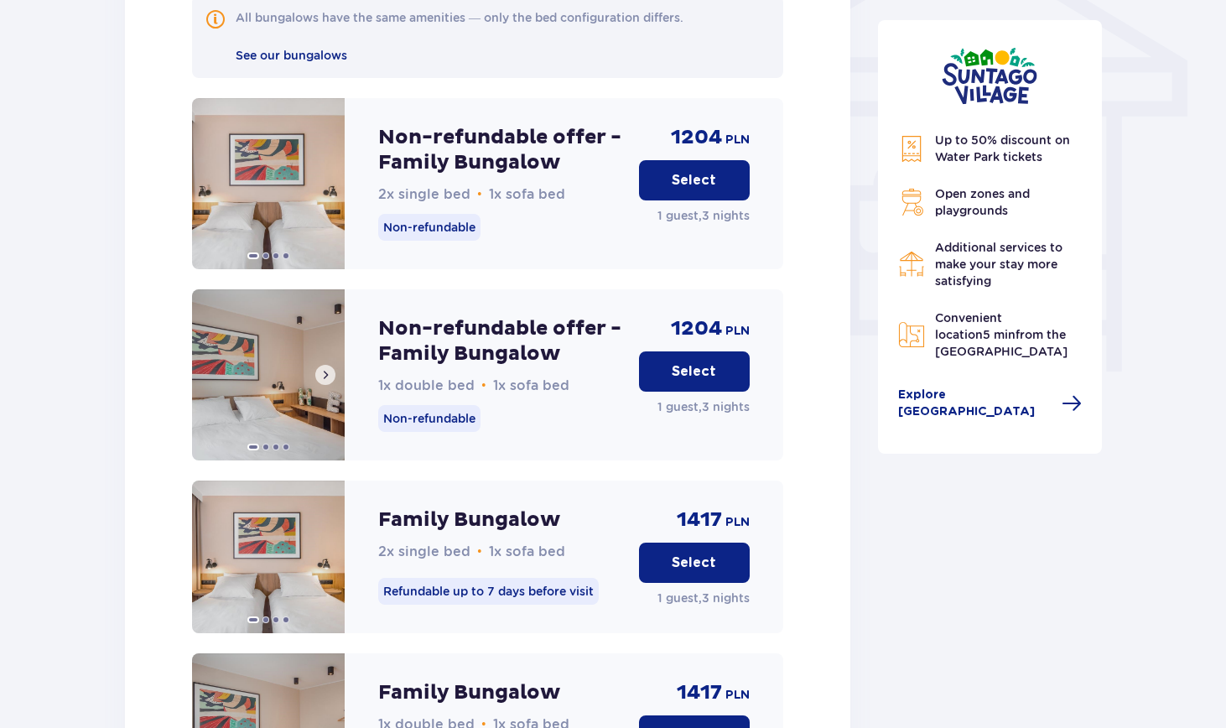
click at [294, 357] on img at bounding box center [268, 374] width 153 height 171
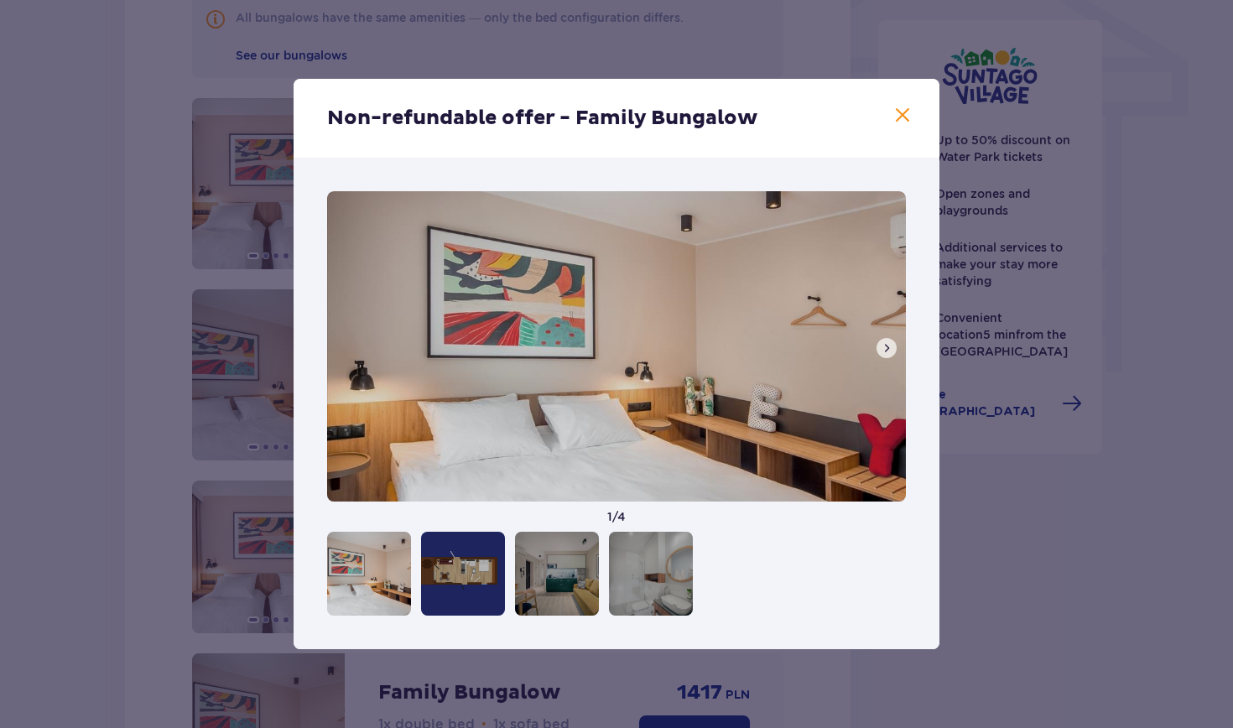
click at [883, 347] on span at bounding box center [886, 347] width 13 height 13
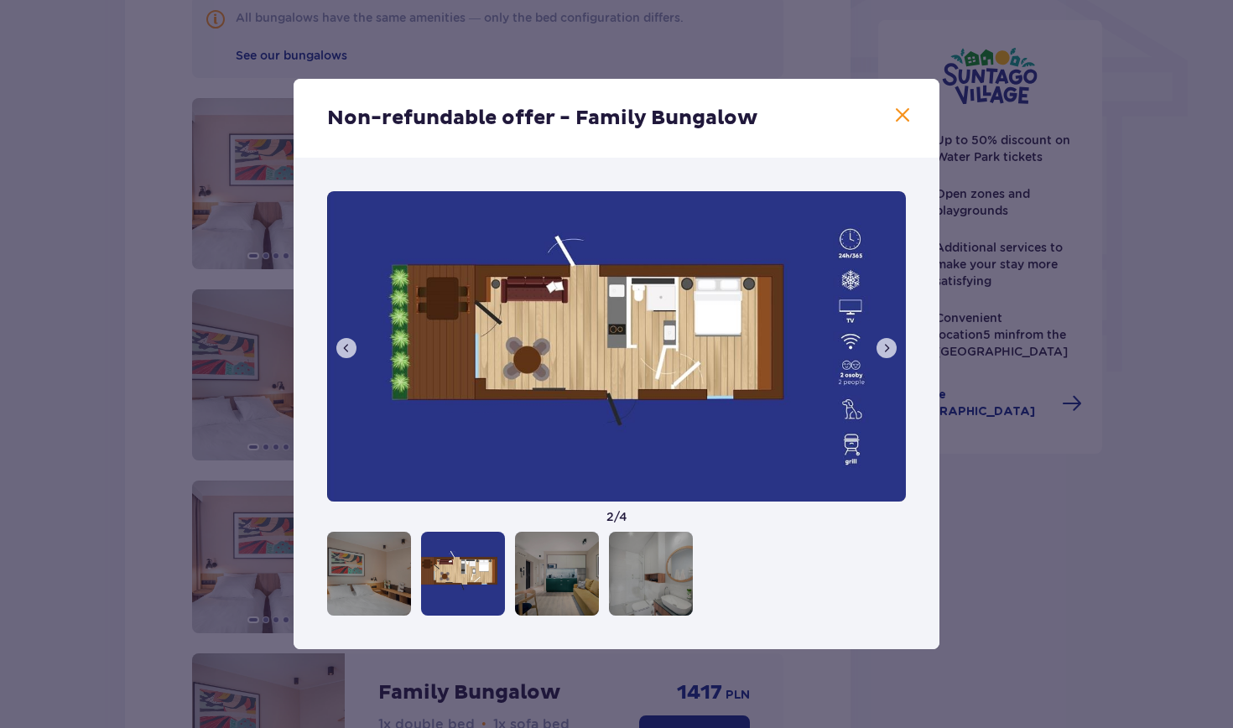
click at [883, 347] on span at bounding box center [886, 347] width 13 height 13
